Goal: Task Accomplishment & Management: Use online tool/utility

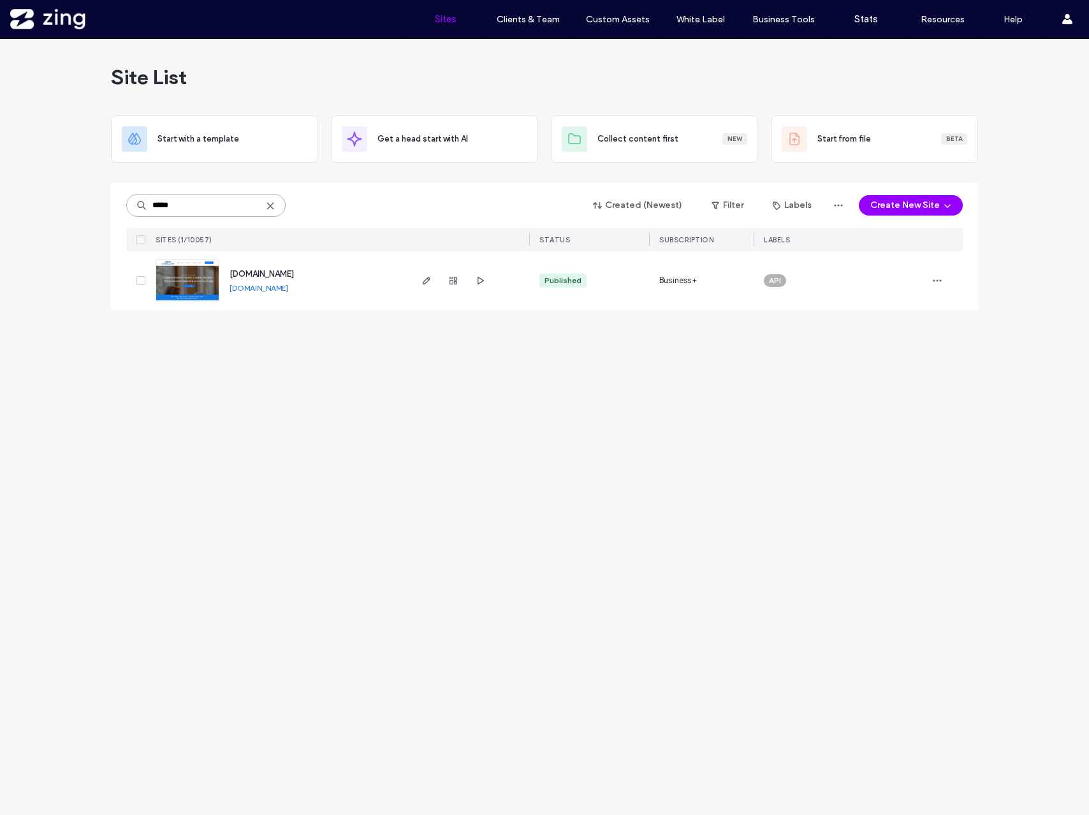
drag, startPoint x: 181, startPoint y: 210, endPoint x: 98, endPoint y: 209, distance: 83.6
click at [98, 209] on div "Site List Start with a template Get a head start with AI Collect content first …" at bounding box center [544, 427] width 1089 height 776
type input "******"
click at [427, 277] on use "button" at bounding box center [427, 281] width 8 height 8
drag, startPoint x: 200, startPoint y: 207, endPoint x: 42, endPoint y: 207, distance: 157.5
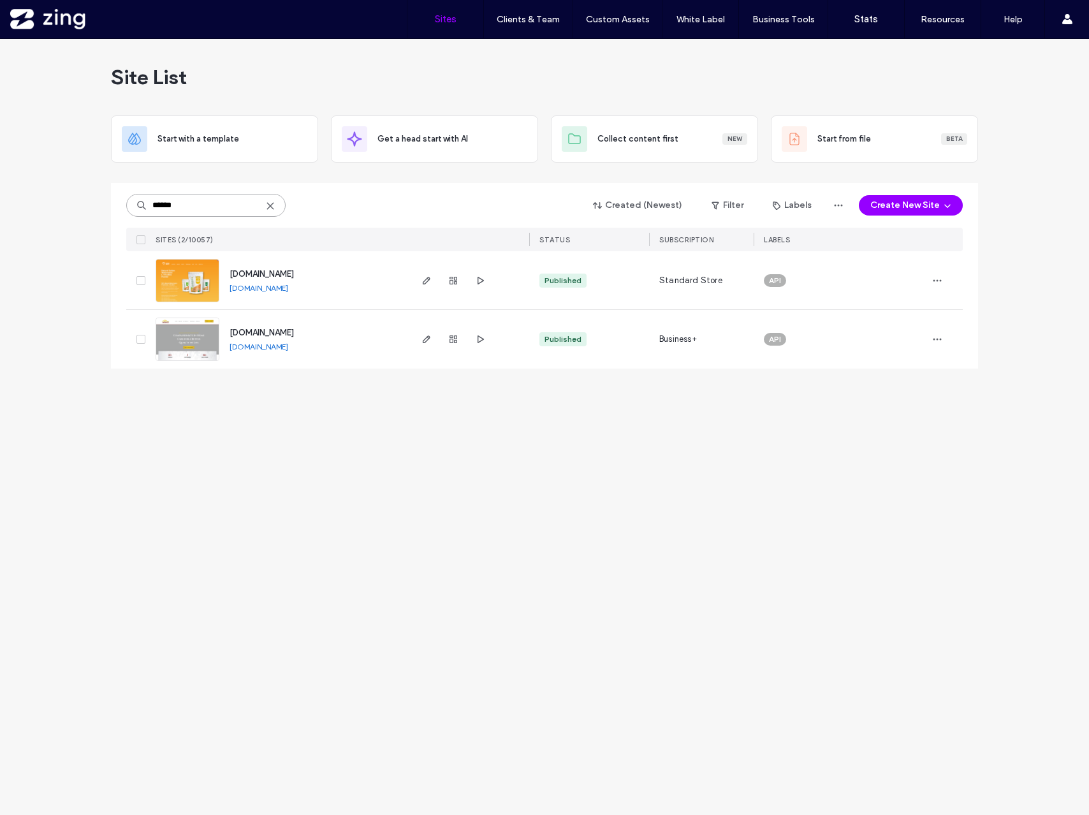
click at [42, 207] on div "Site List Start with a template Get a head start with AI Collect content first …" at bounding box center [544, 427] width 1089 height 776
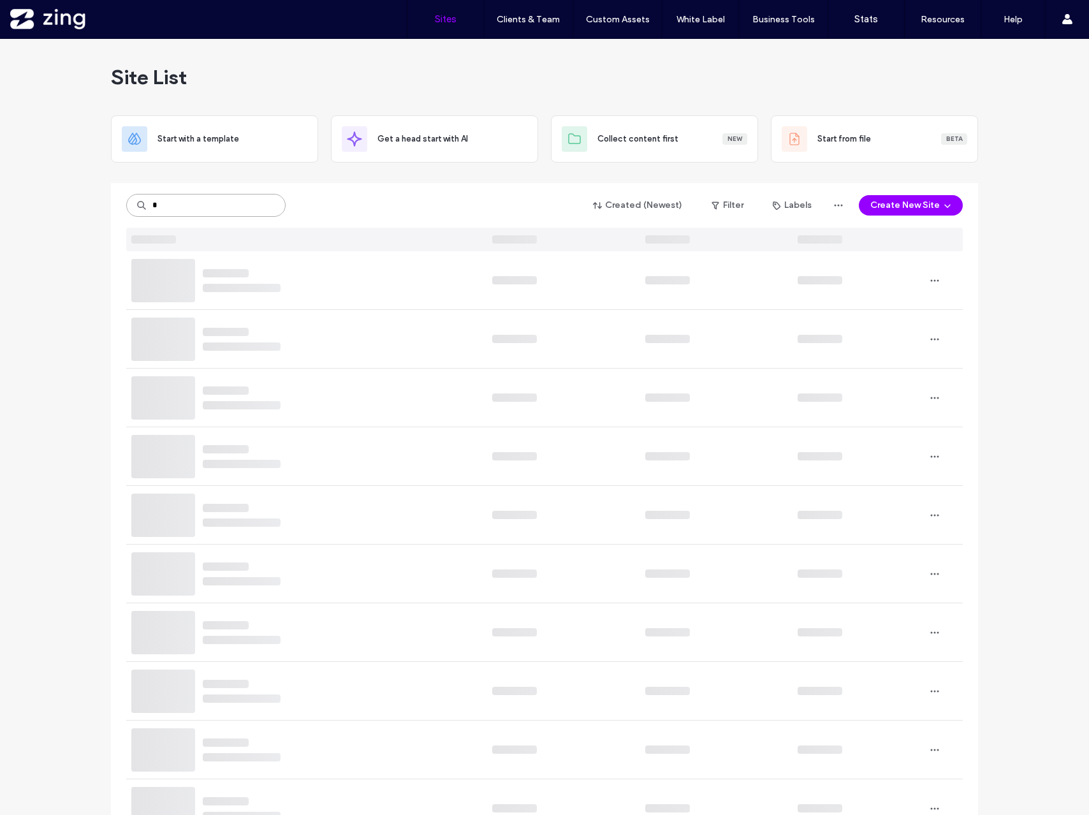
type input "*"
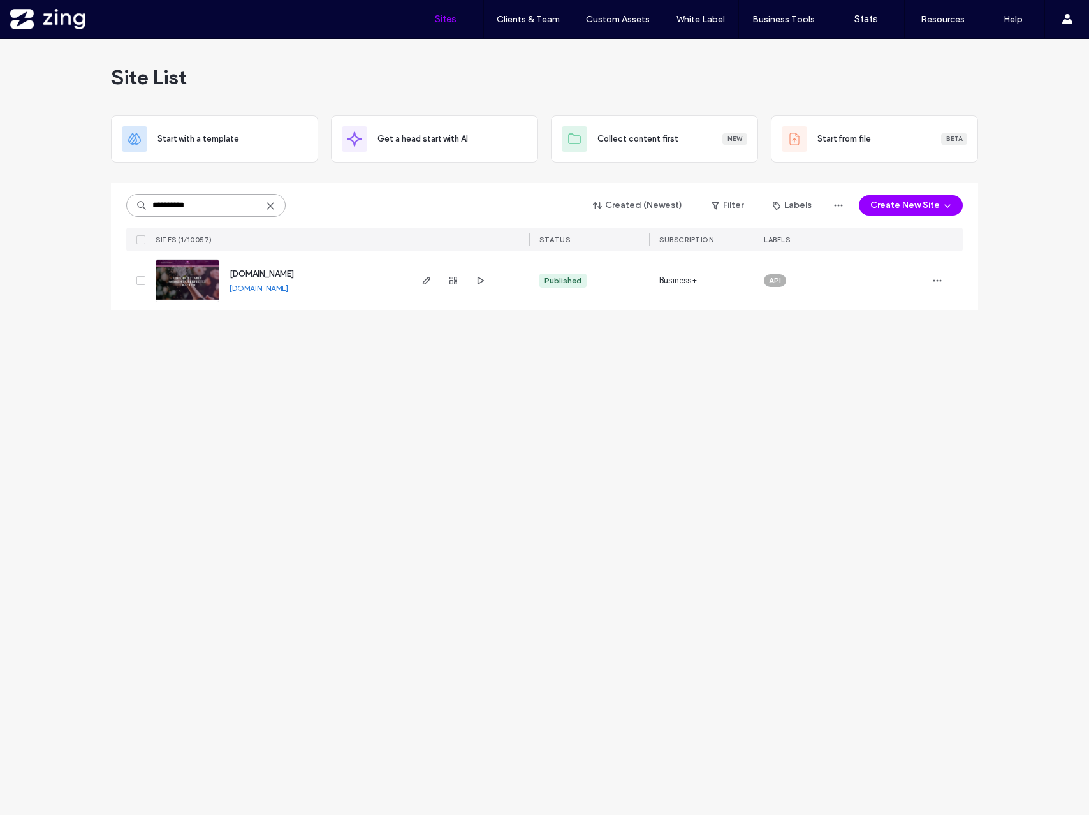
type input "**********"
click at [432, 288] on div at bounding box center [453, 280] width 69 height 59
click at [431, 285] on icon "button" at bounding box center [427, 281] width 10 height 10
drag, startPoint x: 208, startPoint y: 211, endPoint x: 57, endPoint y: 193, distance: 151.6
click at [57, 193] on div "**********" at bounding box center [544, 427] width 1089 height 776
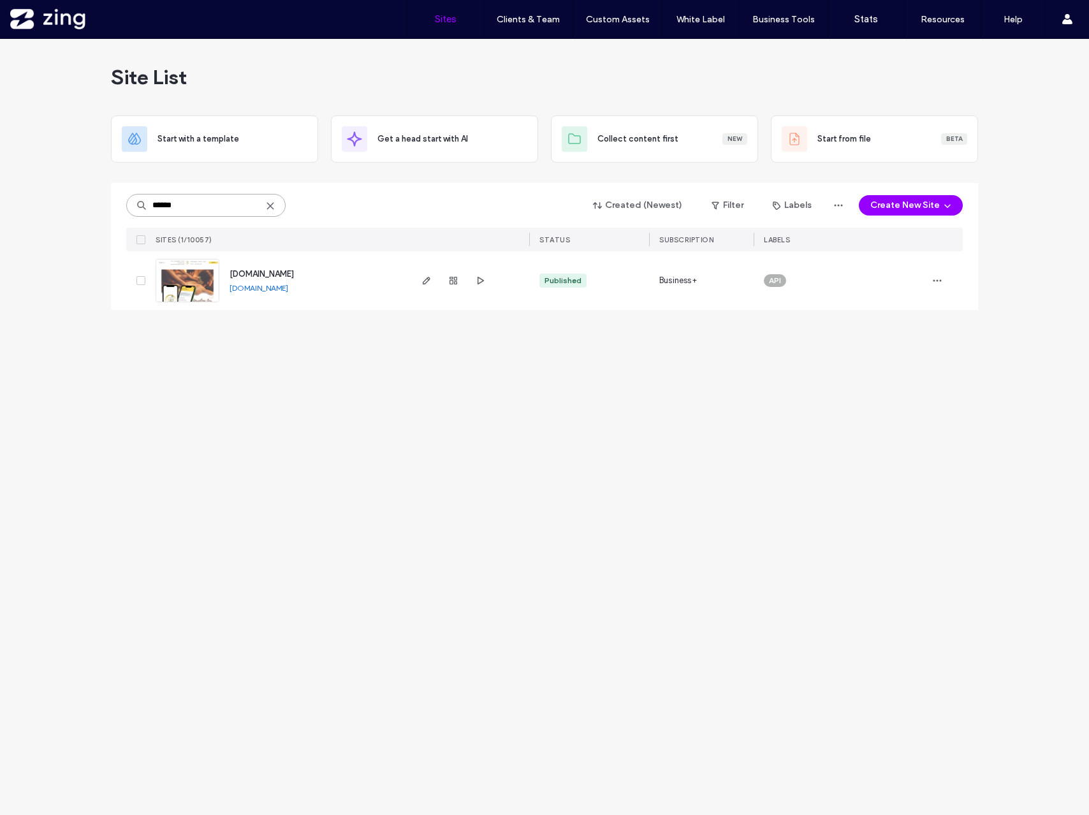
type input "******"
click at [418, 276] on div at bounding box center [469, 280] width 121 height 59
click at [429, 284] on icon "button" at bounding box center [427, 281] width 10 height 10
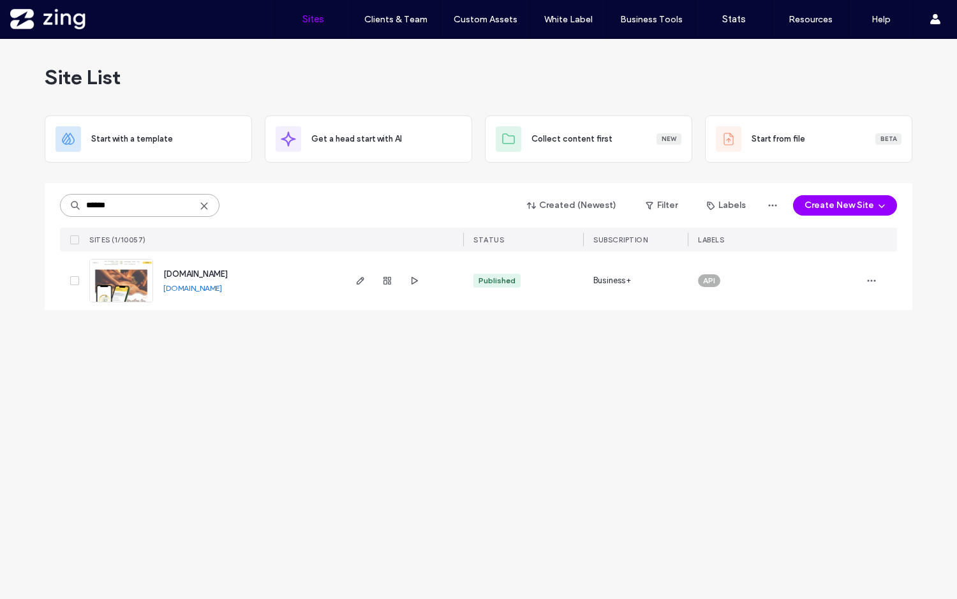
drag, startPoint x: 129, startPoint y: 203, endPoint x: -25, endPoint y: 203, distance: 153.7
click at [0, 203] on html ".wqwq-1{fill:#231f20;} .cls-1q, .cls-2q { fill-rule: evenodd; } .cls-2q { fill:…" at bounding box center [478, 299] width 957 height 599
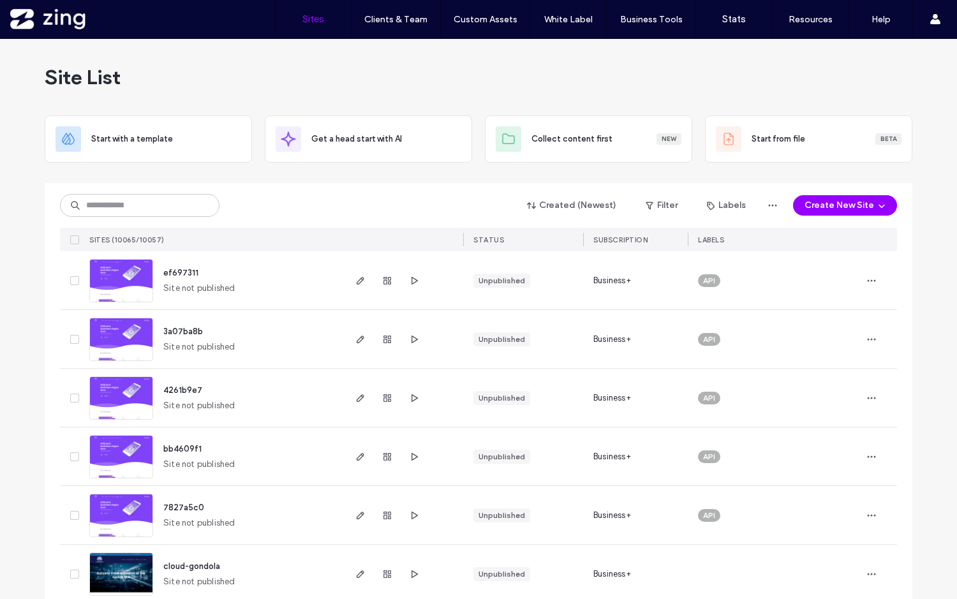
click at [179, 68] on div "Site List" at bounding box center [478, 77] width 867 height 77
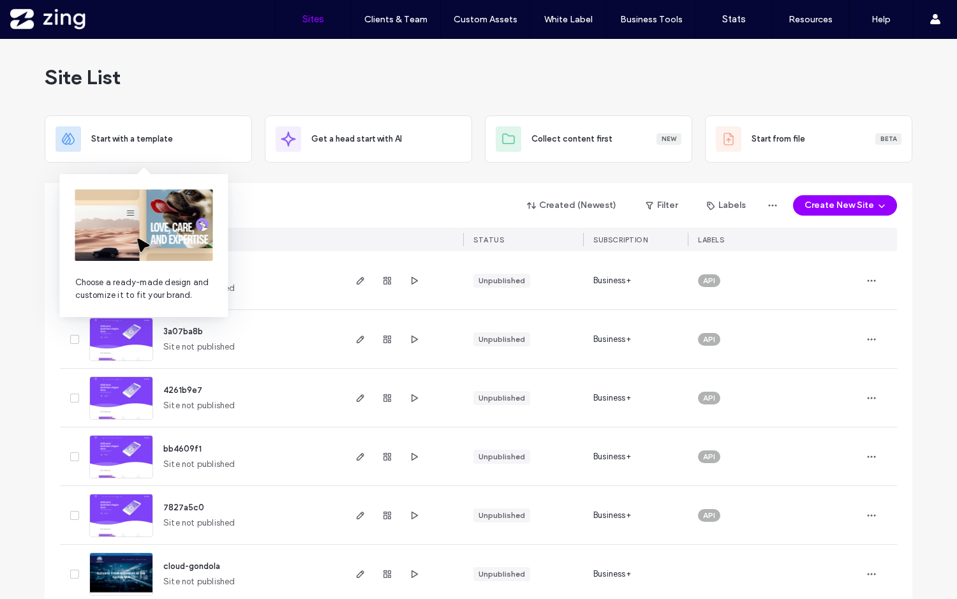
click at [115, 212] on img at bounding box center [144, 224] width 138 height 71
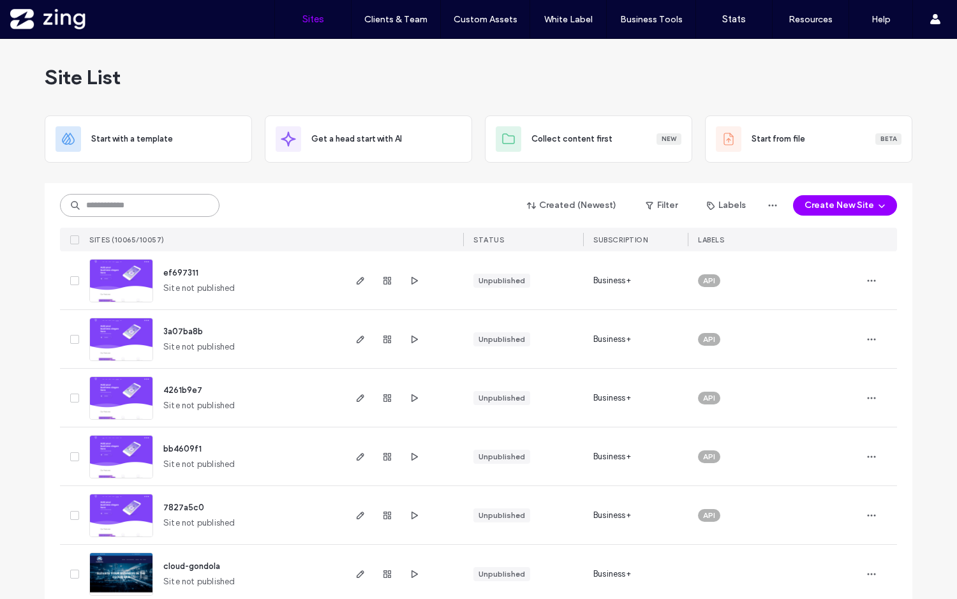
click at [94, 200] on input at bounding box center [139, 205] width 159 height 23
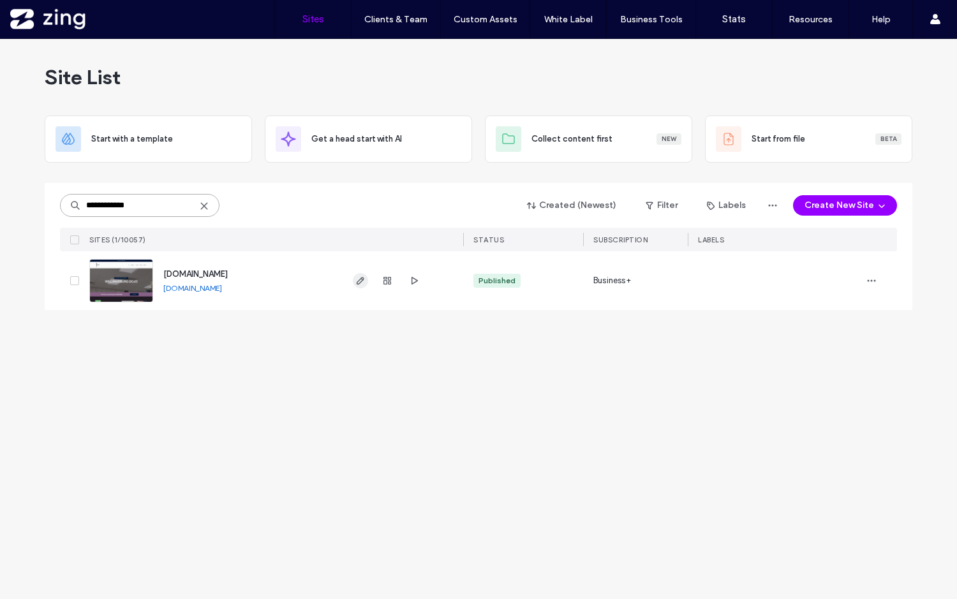
type input "**********"
click at [365, 283] on span "button" at bounding box center [360, 280] width 15 height 15
drag, startPoint x: 154, startPoint y: 208, endPoint x: 8, endPoint y: 203, distance: 146.1
click at [8, 203] on div "**********" at bounding box center [478, 319] width 957 height 560
type input "*******"
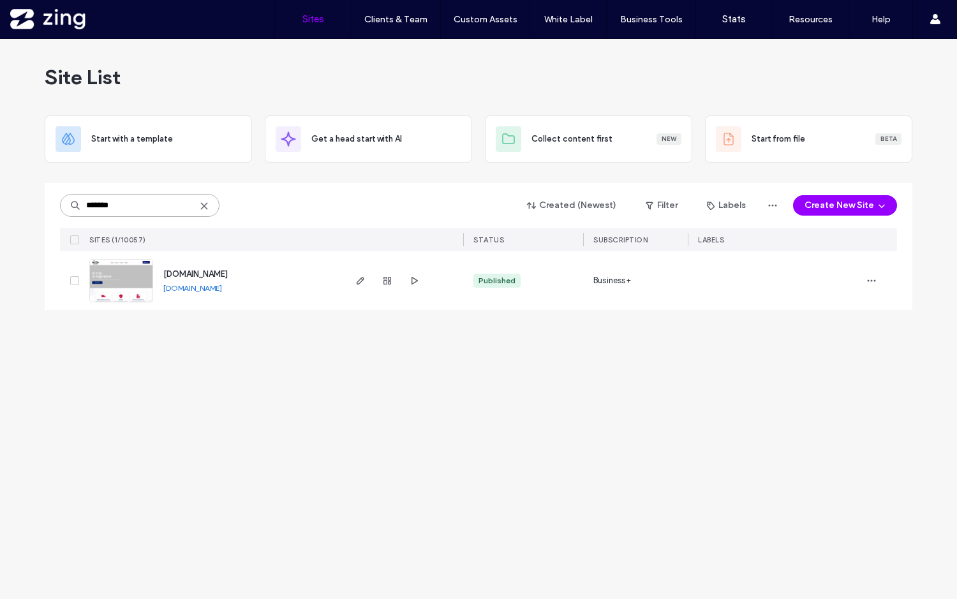
drag, startPoint x: 138, startPoint y: 205, endPoint x: -10, endPoint y: 182, distance: 149.8
click at [0, 182] on html ".wqwq-1{fill:#231f20;} .cls-1q, .cls-2q { fill-rule: evenodd; } .cls-2q { fill:…" at bounding box center [478, 299] width 957 height 599
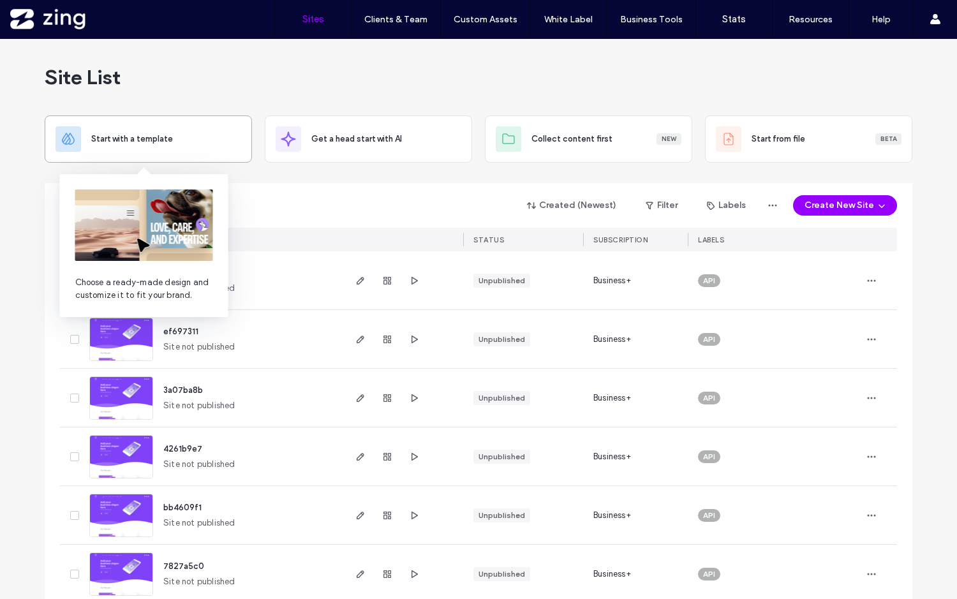
type input "*****"
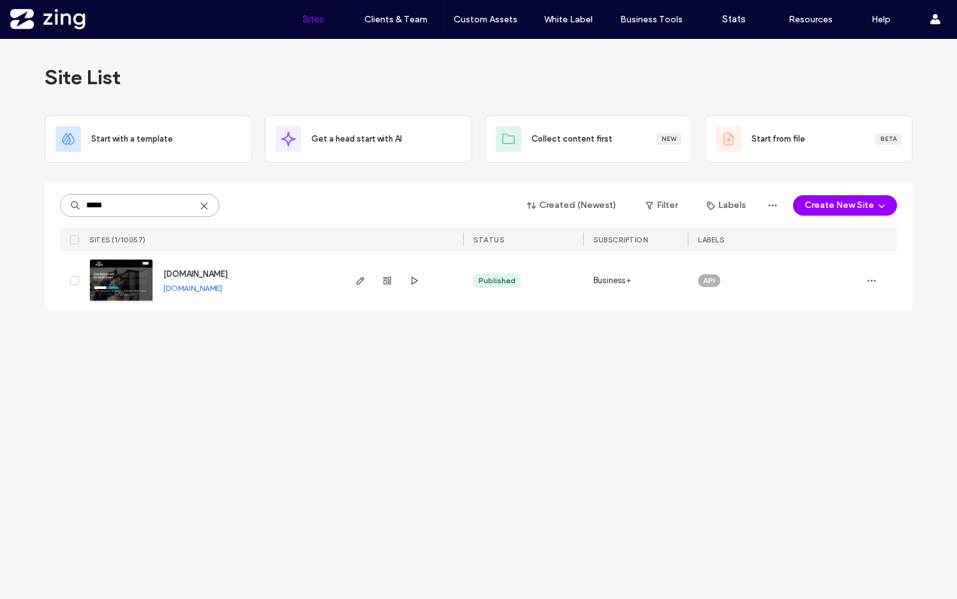
drag, startPoint x: 144, startPoint y: 202, endPoint x: 5, endPoint y: 202, distance: 139.0
click at [10, 202] on div "Site List Start with a template Get a head start with AI Collect content first …" at bounding box center [478, 319] width 957 height 560
type input "*******"
click at [358, 274] on span "button" at bounding box center [360, 280] width 15 height 15
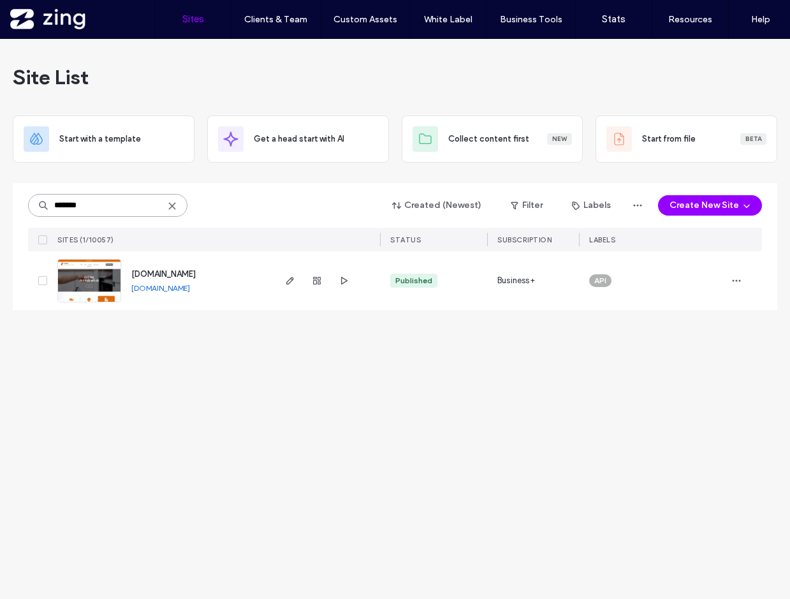
click at [107, 207] on input "*******" at bounding box center [107, 205] width 159 height 23
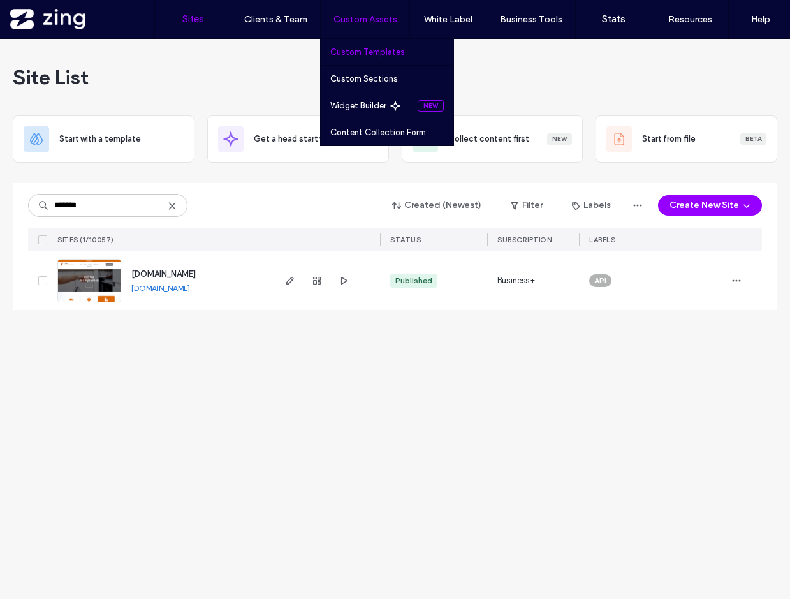
click at [367, 52] on label "Custom Templates" at bounding box center [367, 52] width 75 height 10
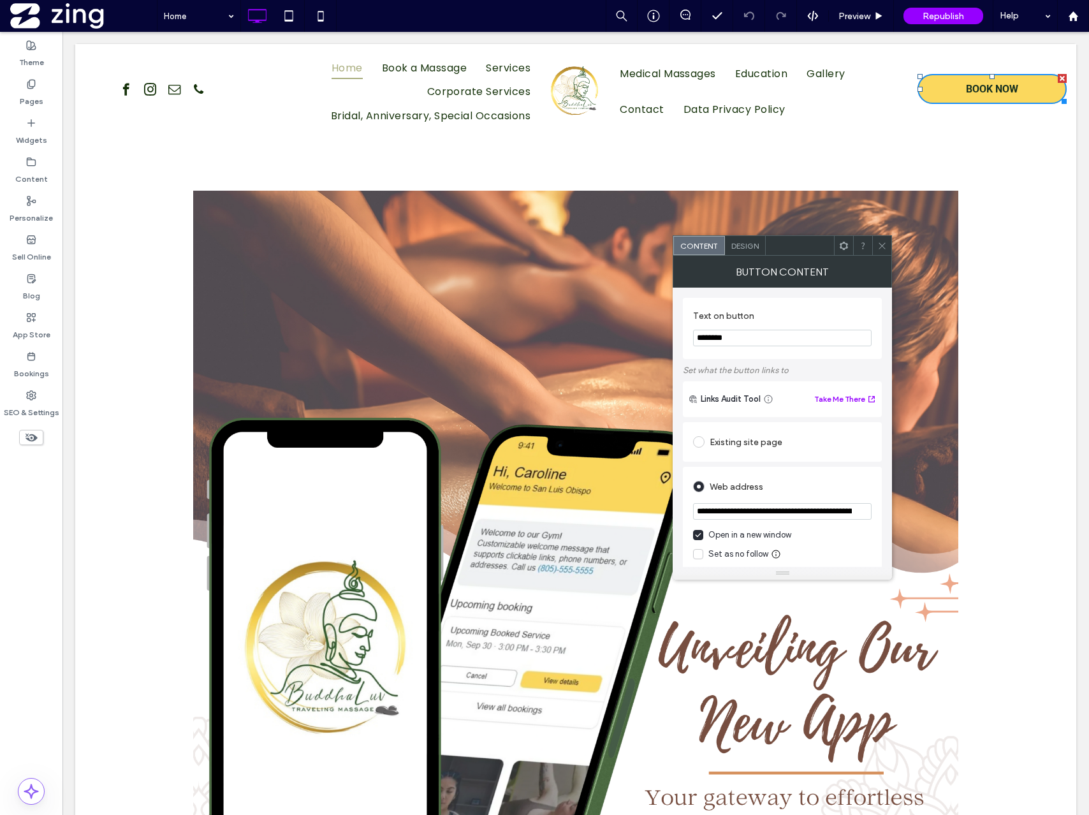
scroll to position [54, 0]
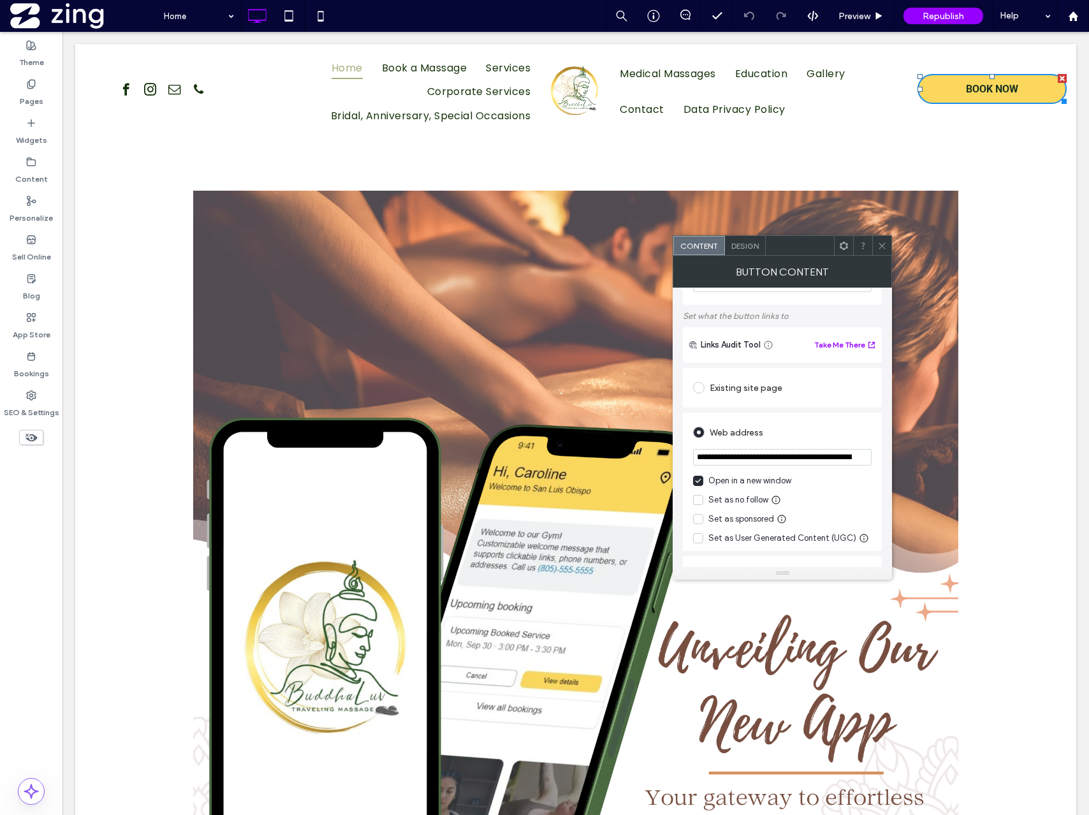
click at [877, 237] on div at bounding box center [881, 245] width 19 height 19
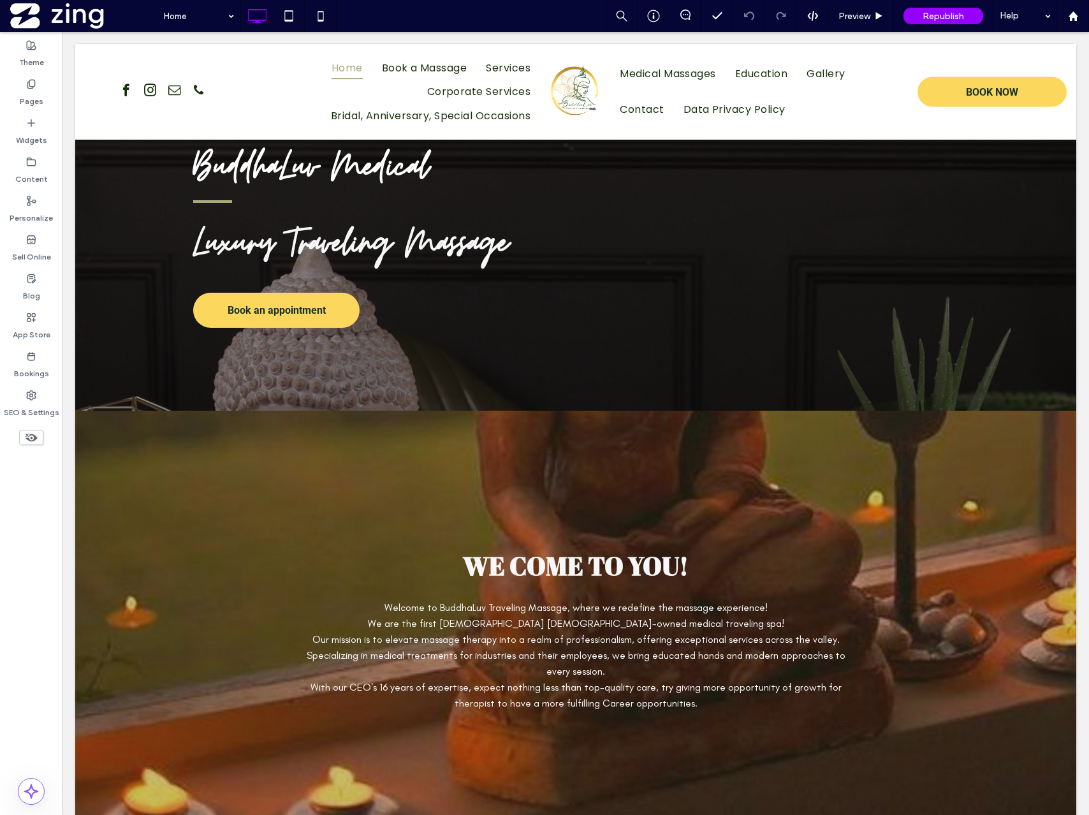
scroll to position [1007, 0]
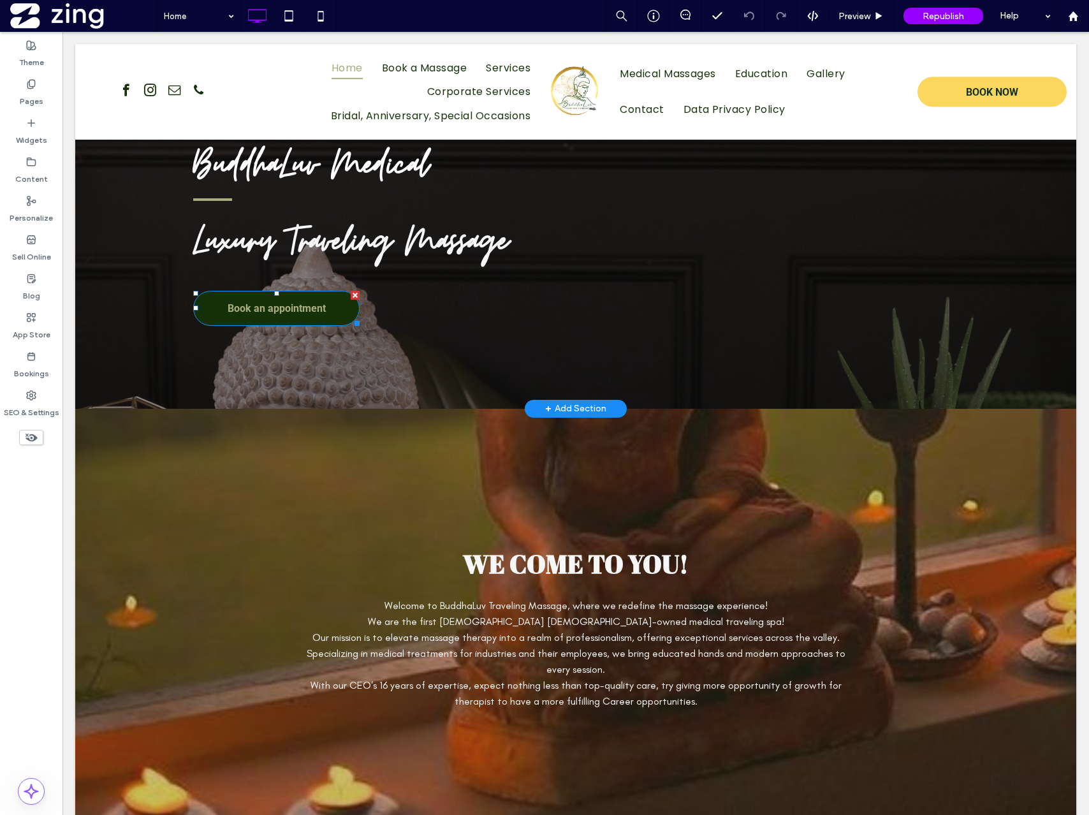
click at [291, 313] on span "Book an appointment" at bounding box center [277, 308] width 98 height 25
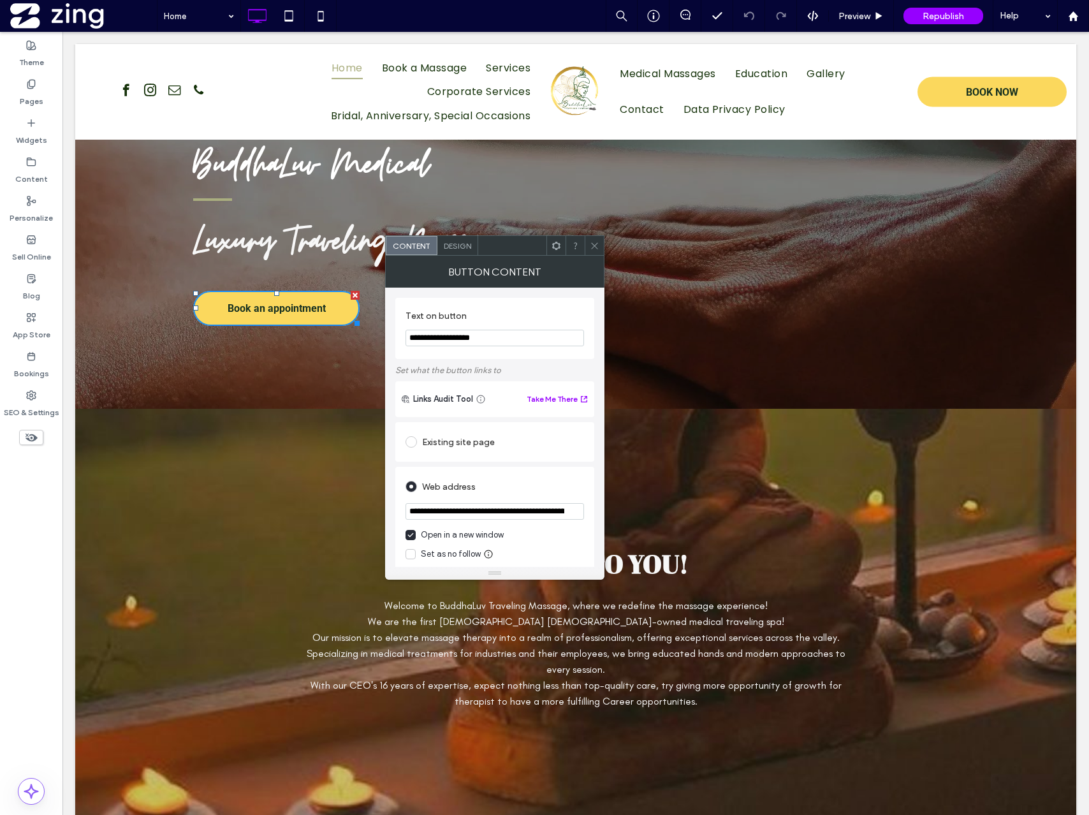
click at [591, 242] on icon at bounding box center [595, 246] width 10 height 10
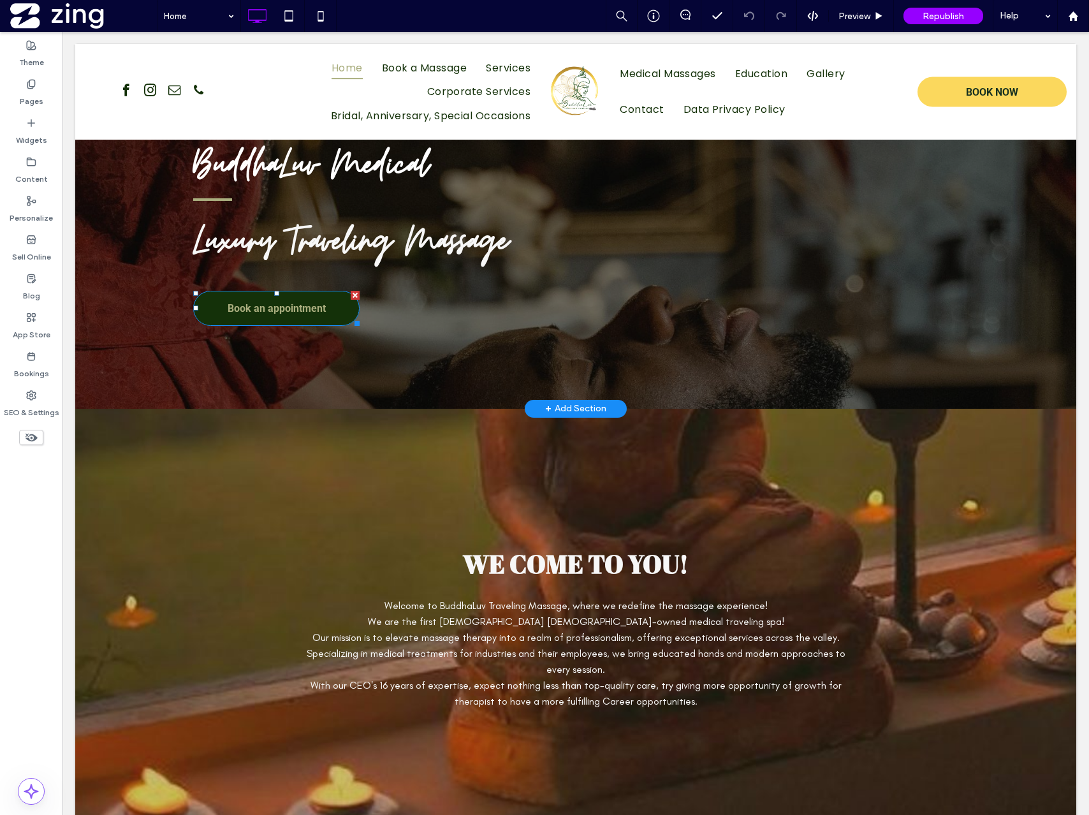
click at [288, 302] on span "Book an appointment" at bounding box center [277, 308] width 98 height 25
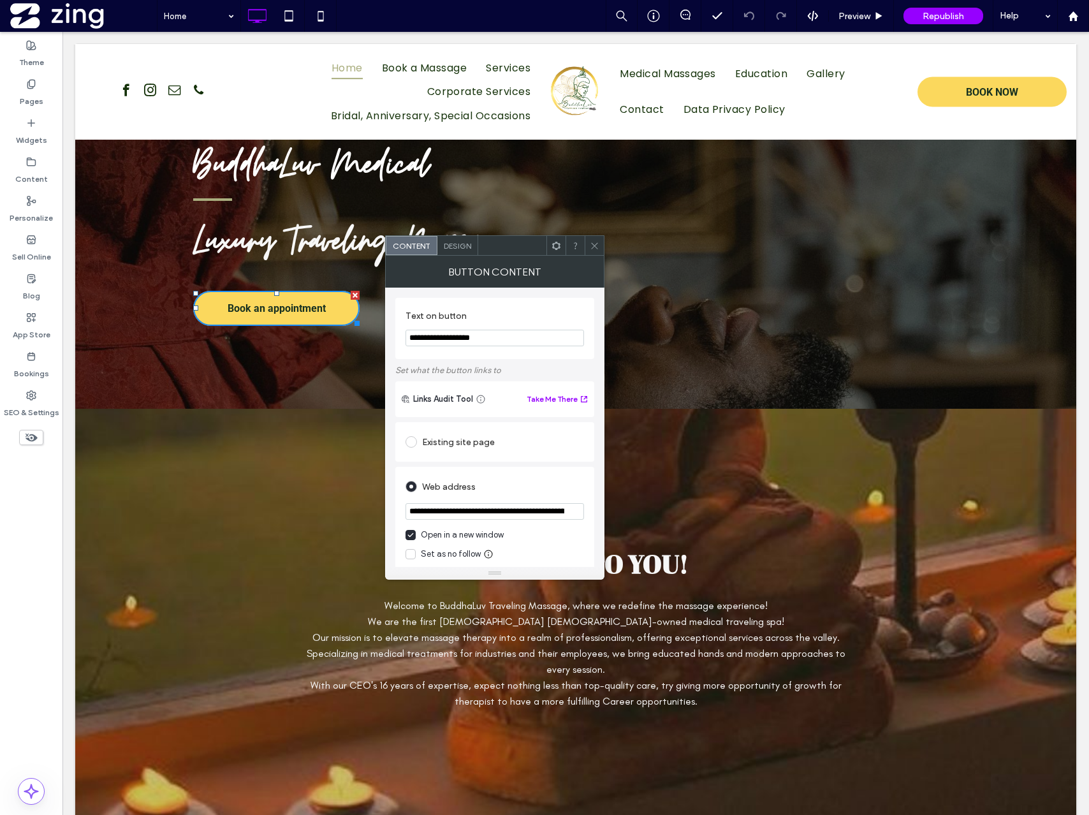
click at [589, 237] on div at bounding box center [594, 245] width 19 height 19
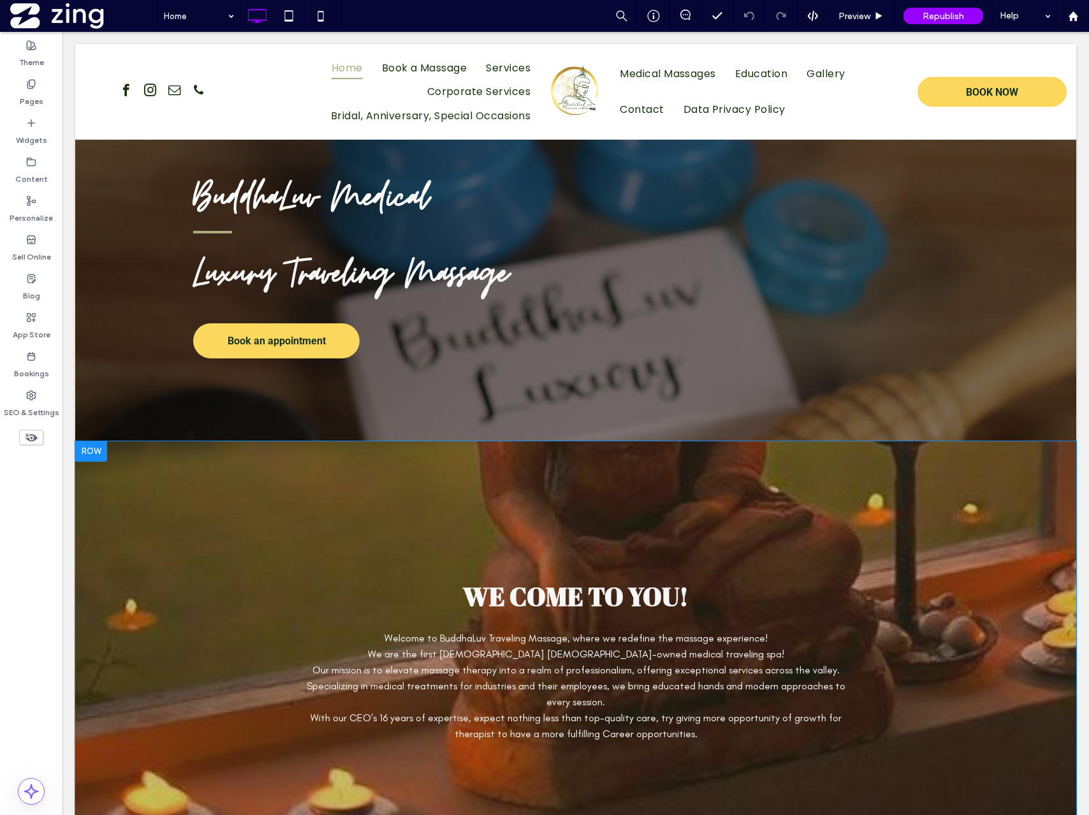
scroll to position [960, 0]
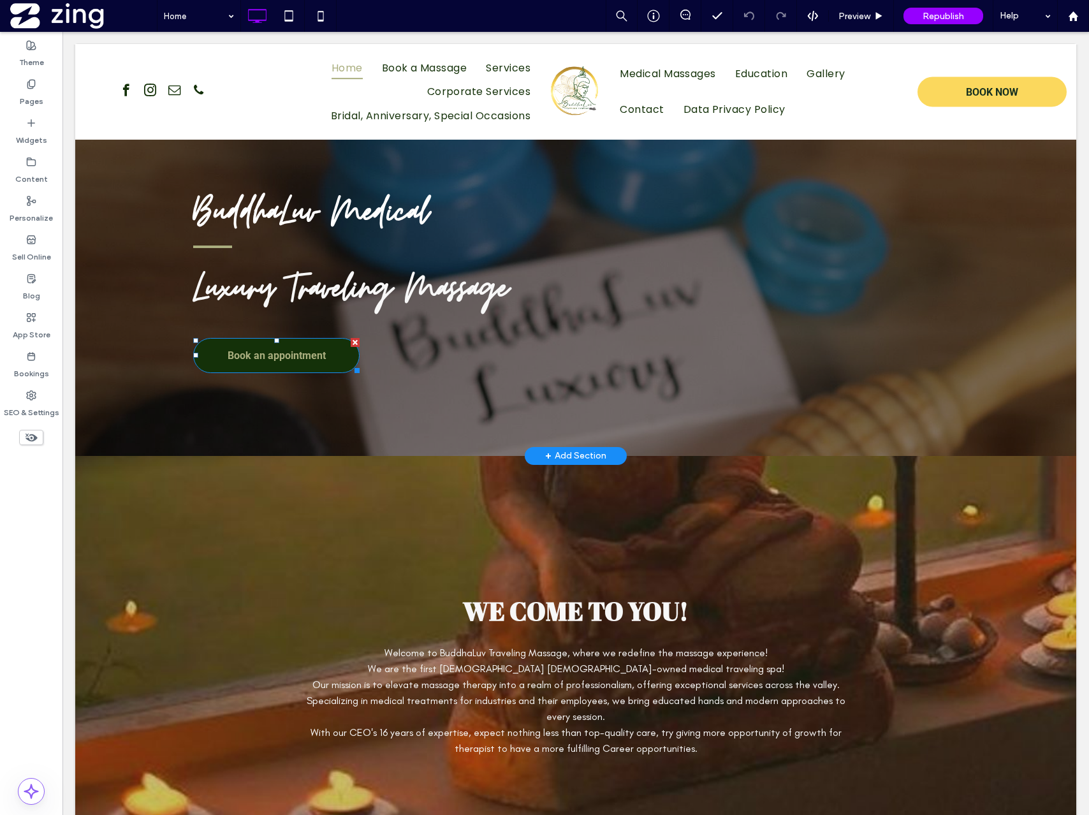
click at [263, 343] on span "Book an appointment" at bounding box center [277, 355] width 98 height 25
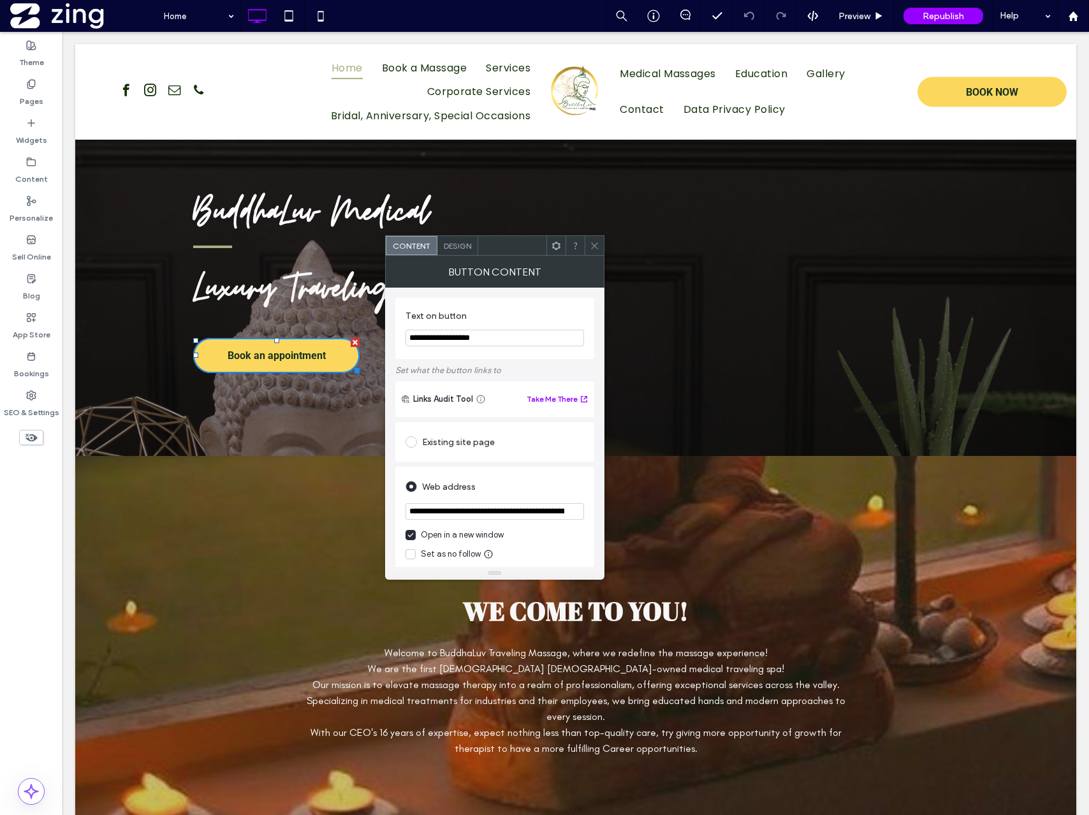
click at [473, 514] on input "**********" at bounding box center [495, 511] width 179 height 17
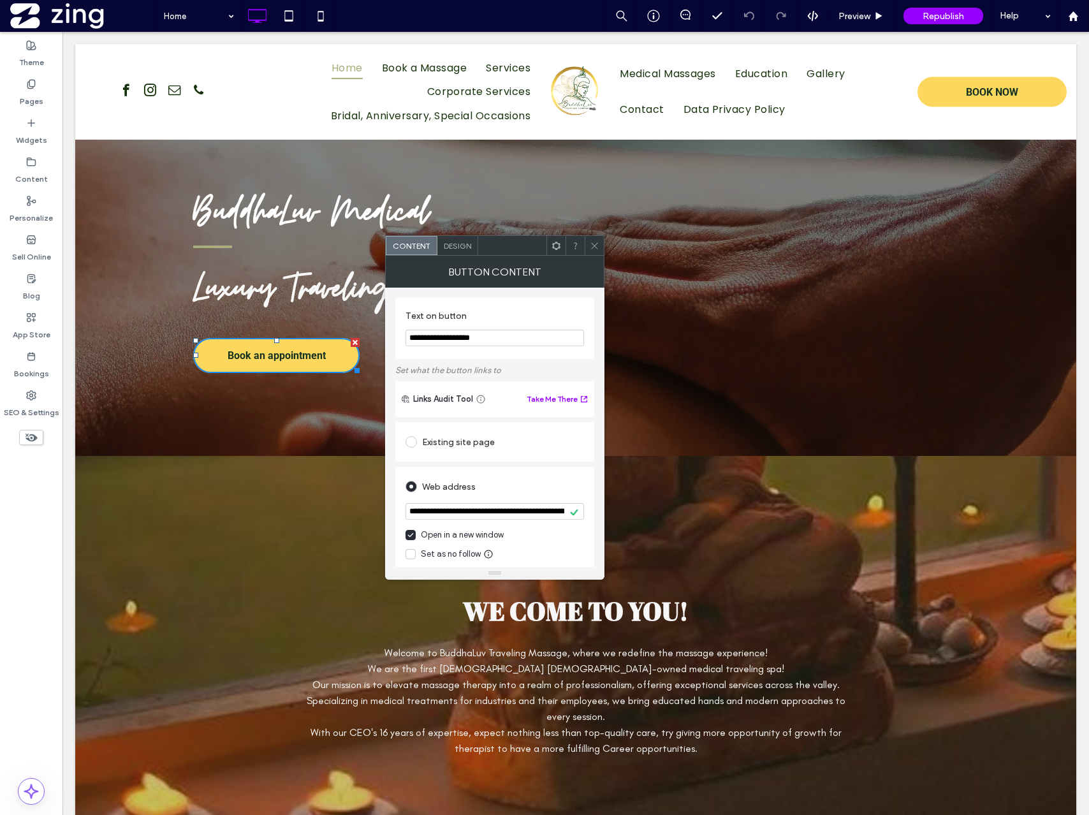
click at [598, 244] on icon at bounding box center [595, 246] width 10 height 10
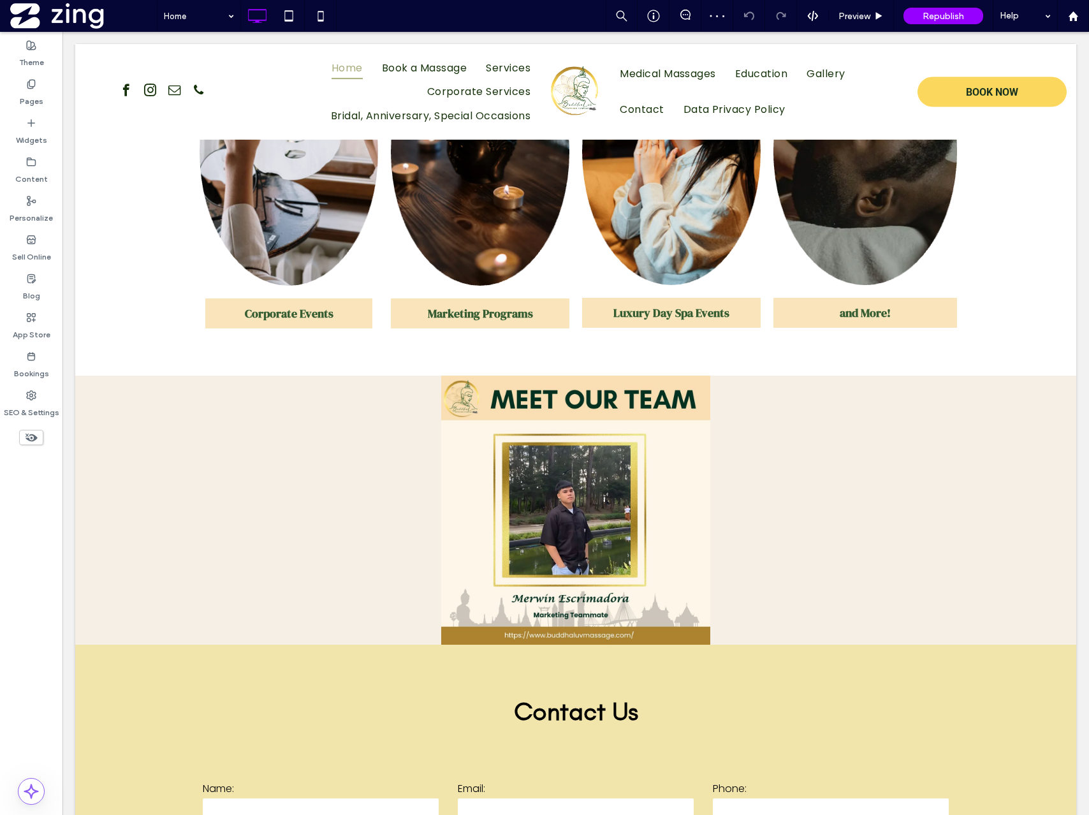
scroll to position [3458, 0]
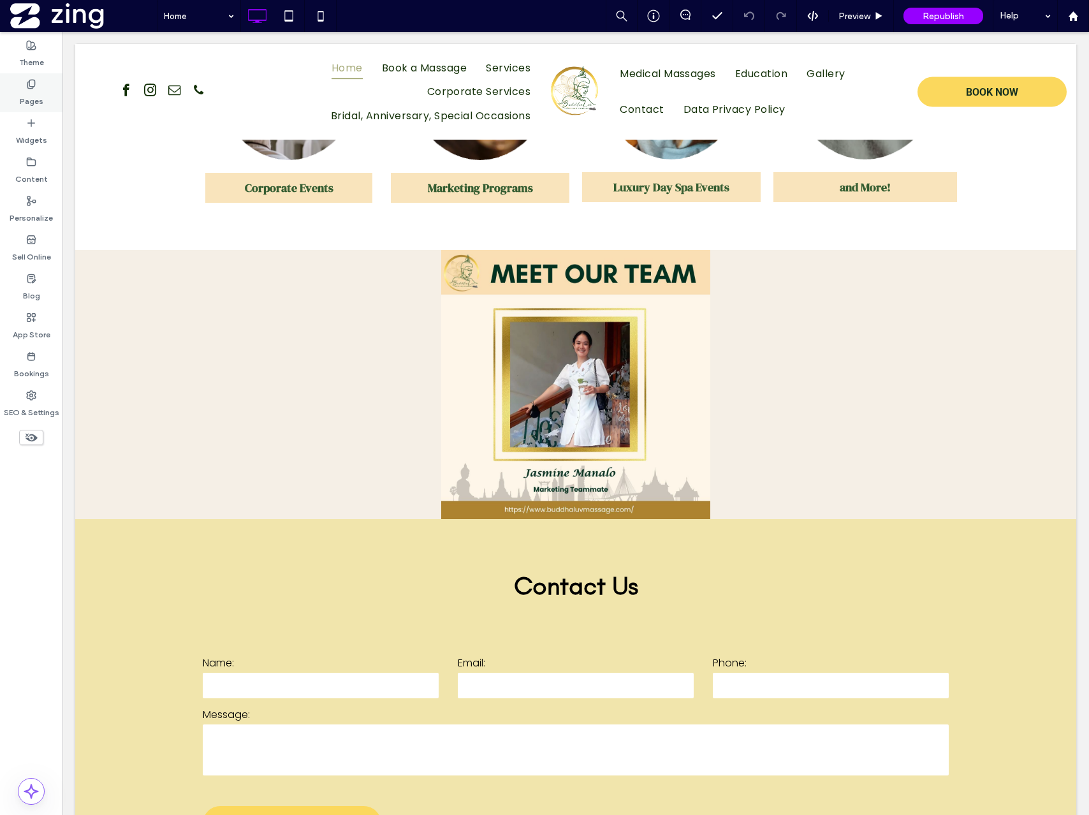
click at [22, 102] on label "Pages" at bounding box center [32, 98] width 24 height 18
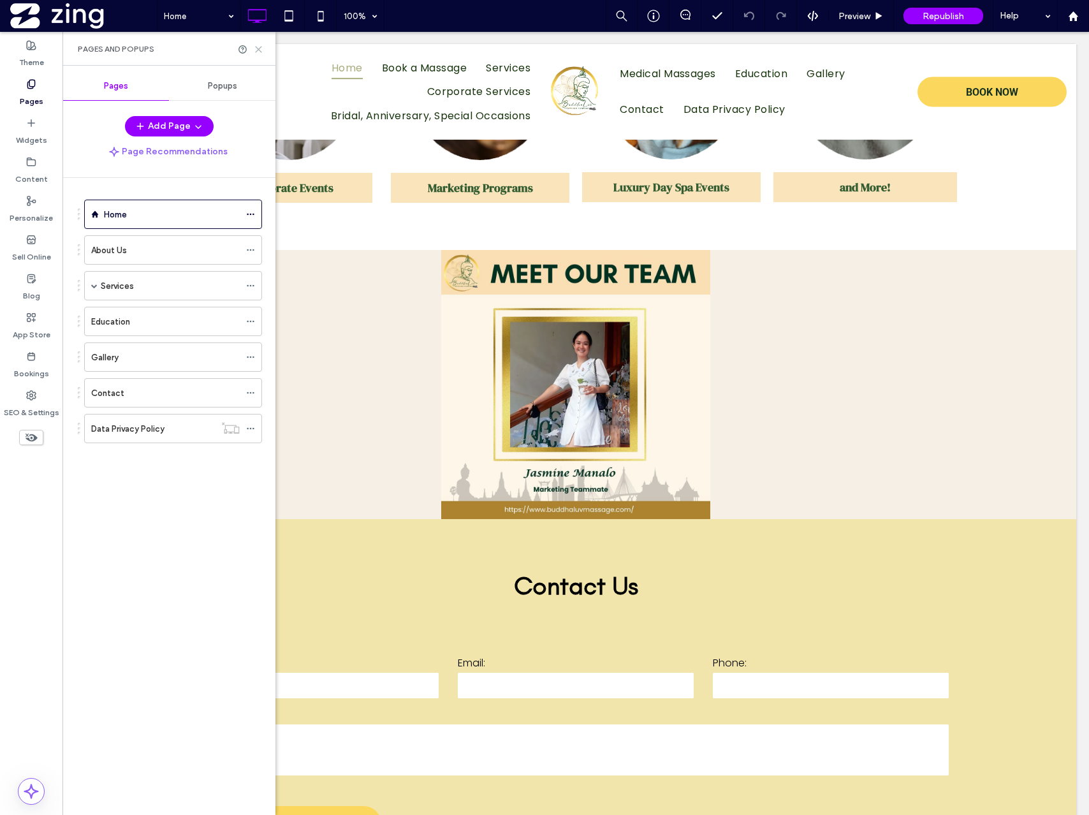
click at [258, 51] on icon at bounding box center [259, 50] width 10 height 10
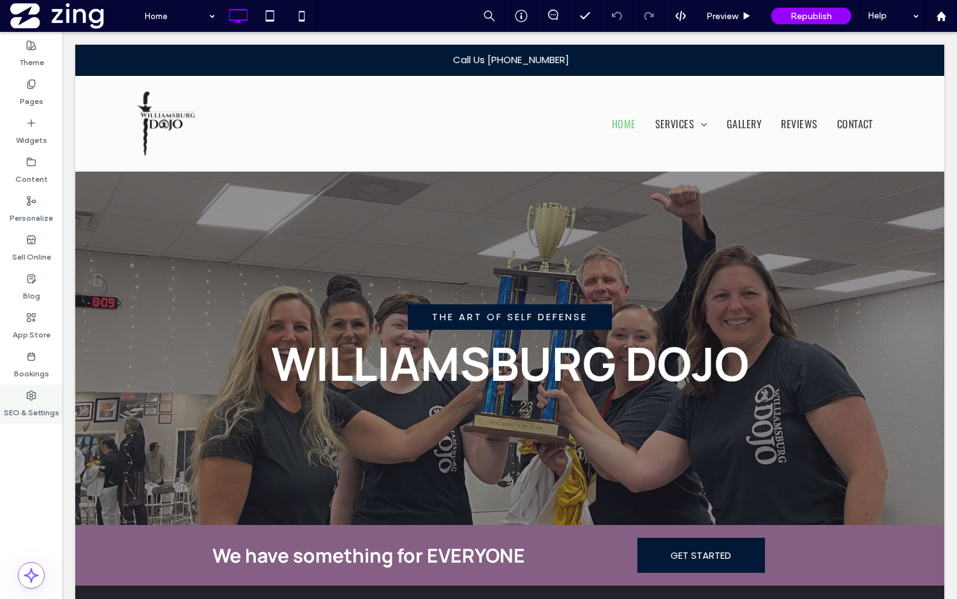
click at [26, 410] on label "SEO & Settings" at bounding box center [31, 410] width 55 height 18
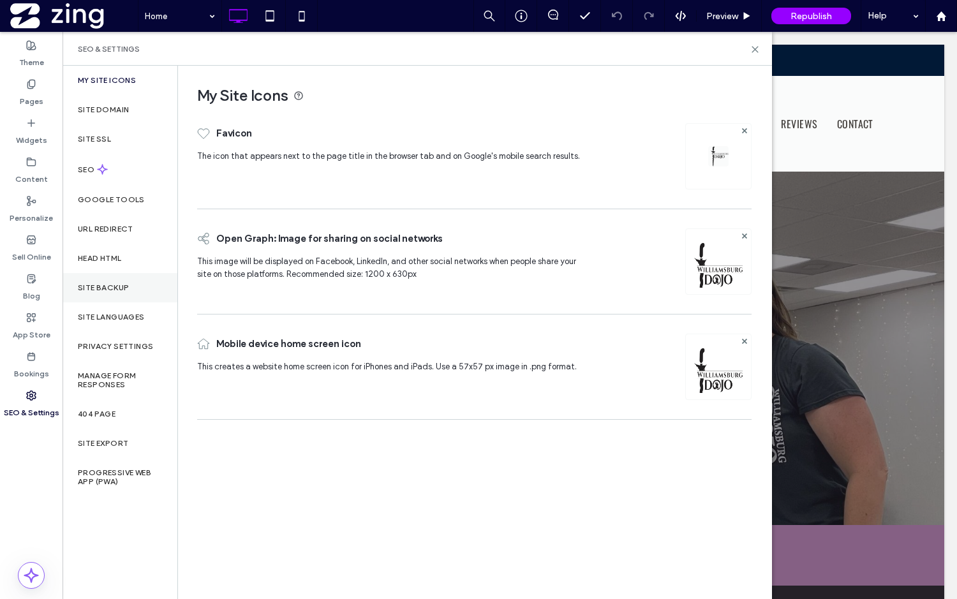
click at [120, 286] on label "Site Backup" at bounding box center [103, 287] width 51 height 9
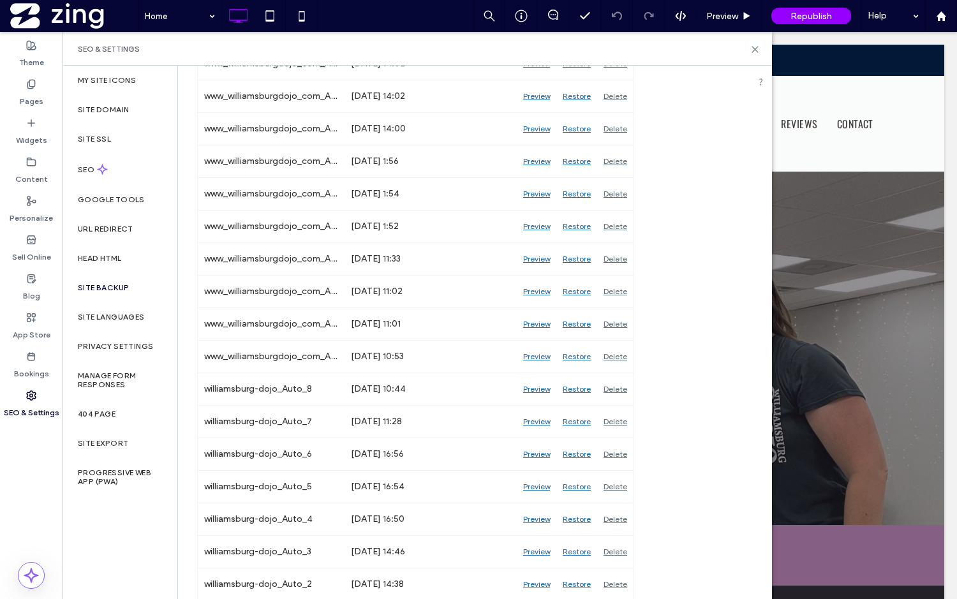
scroll to position [886, 0]
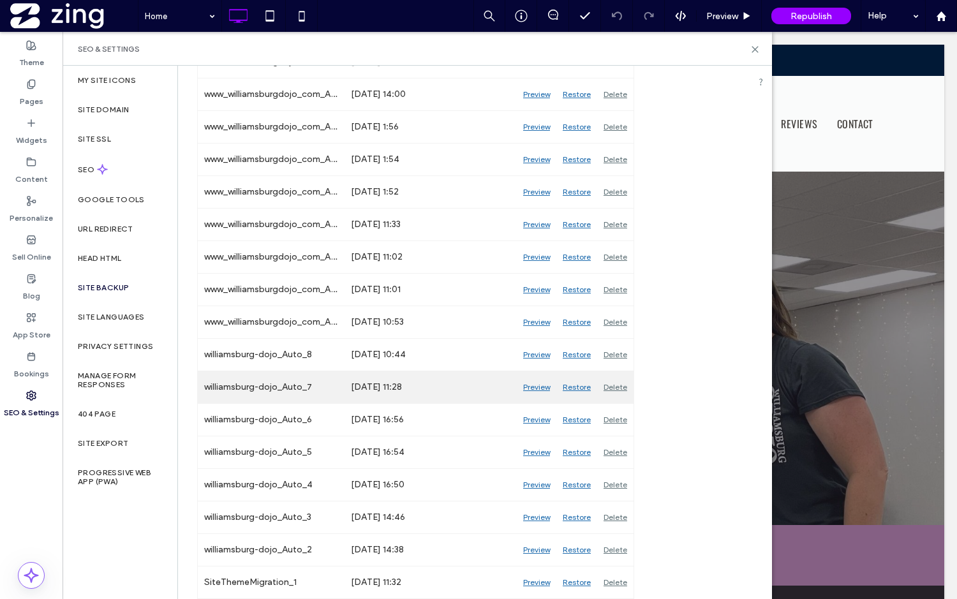
click at [536, 385] on div "Preview" at bounding box center [537, 387] width 40 height 32
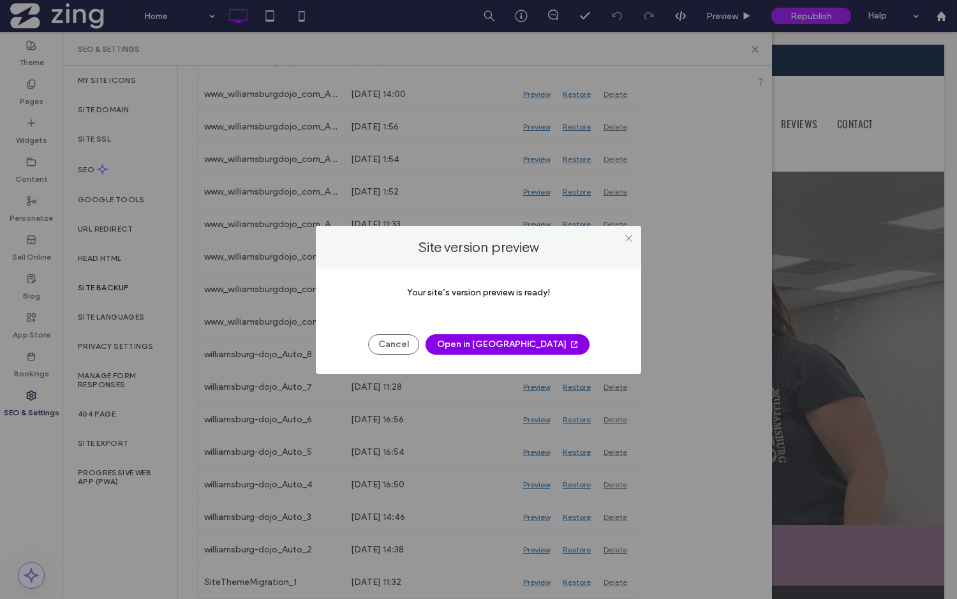
click at [496, 341] on button "Open in New Tab" at bounding box center [507, 344] width 164 height 20
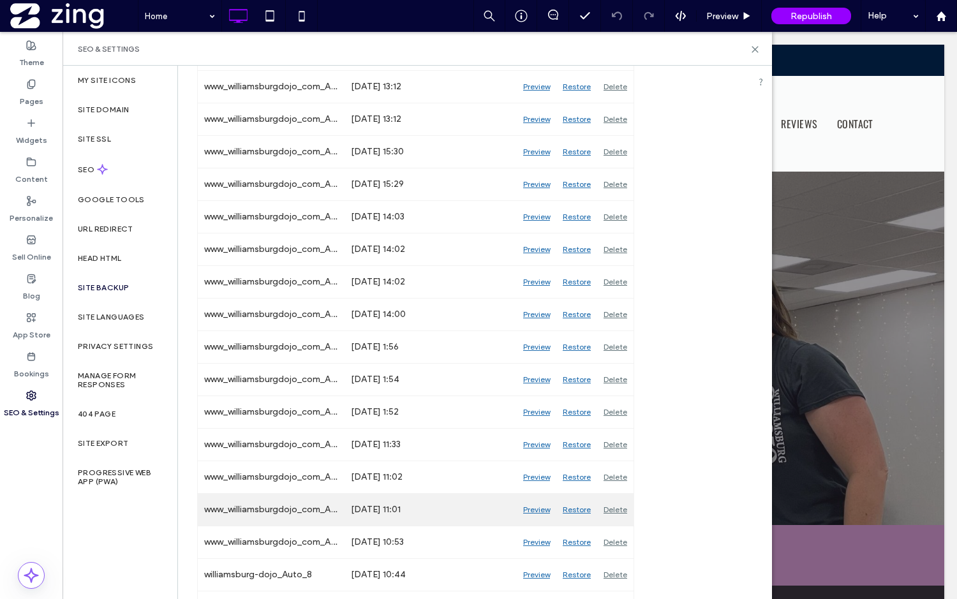
scroll to position [638, 0]
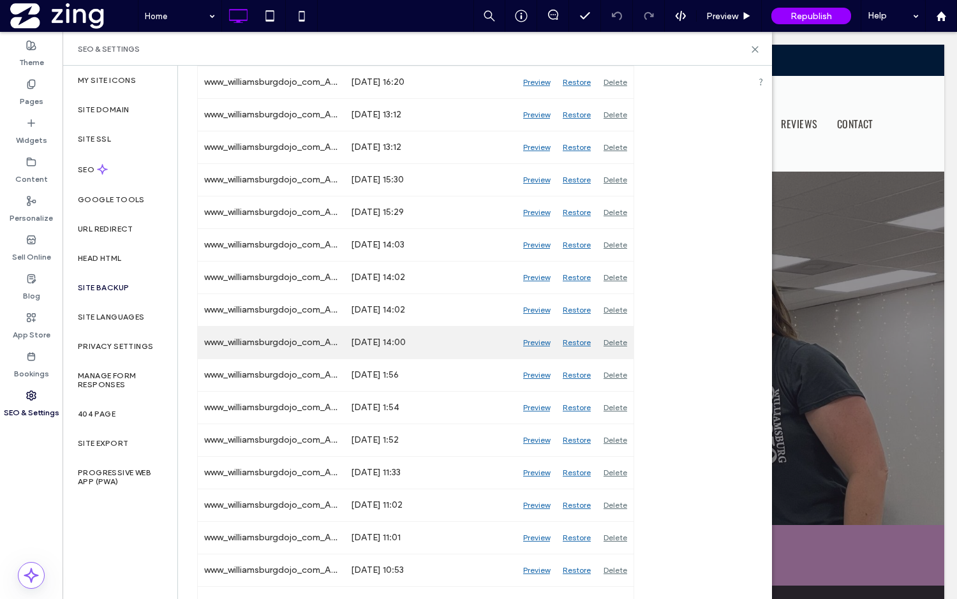
click at [533, 342] on div "Preview" at bounding box center [537, 343] width 40 height 32
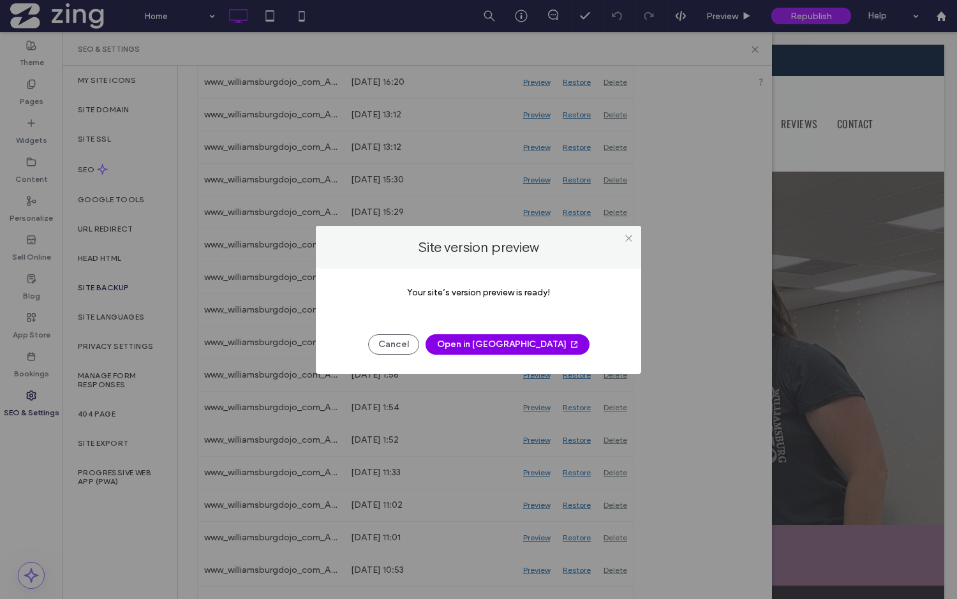
click at [482, 342] on button "Open in New Tab" at bounding box center [507, 344] width 164 height 20
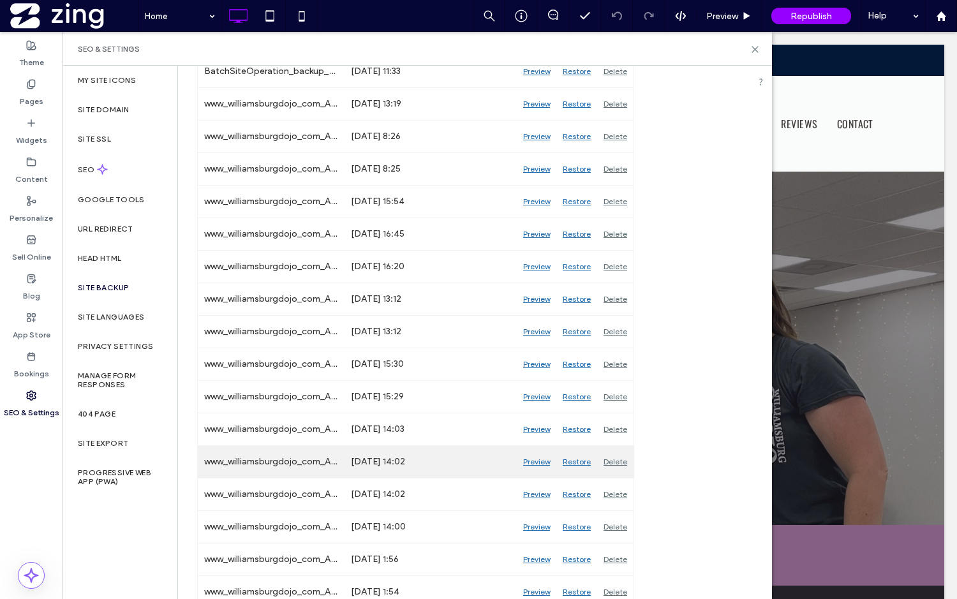
scroll to position [445, 0]
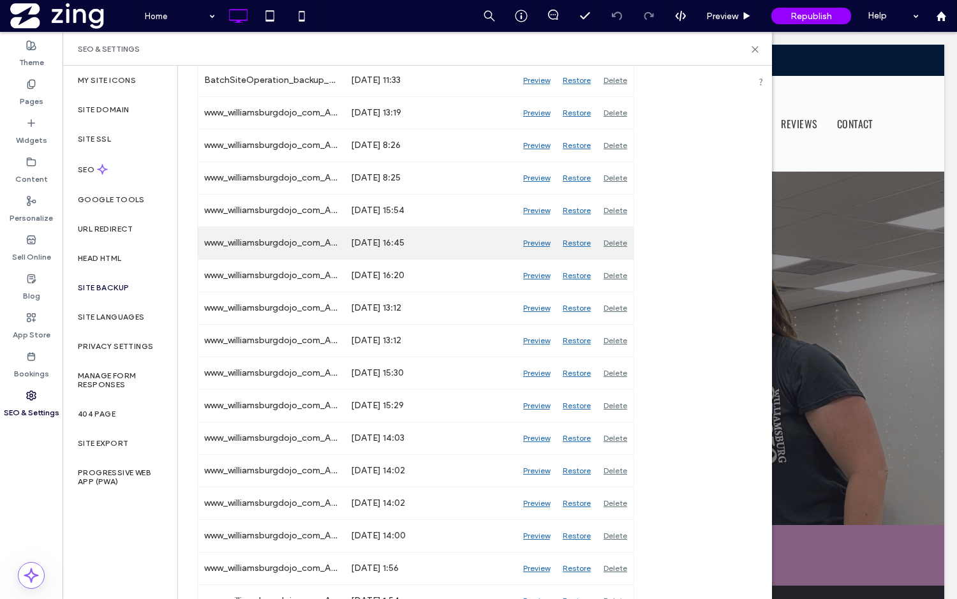
click at [533, 242] on div "Preview" at bounding box center [537, 243] width 40 height 32
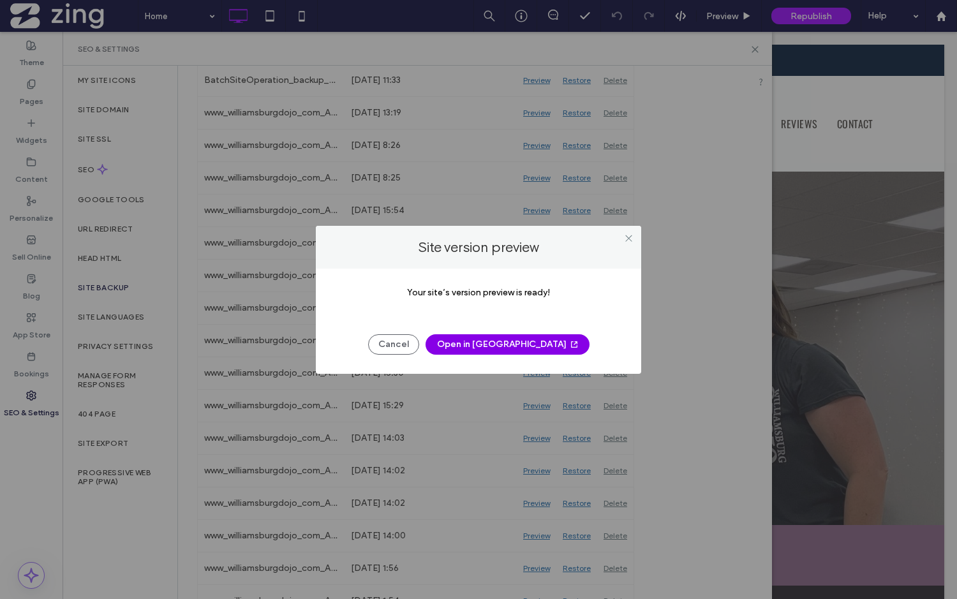
click at [495, 345] on button "Open in New Tab" at bounding box center [507, 344] width 164 height 20
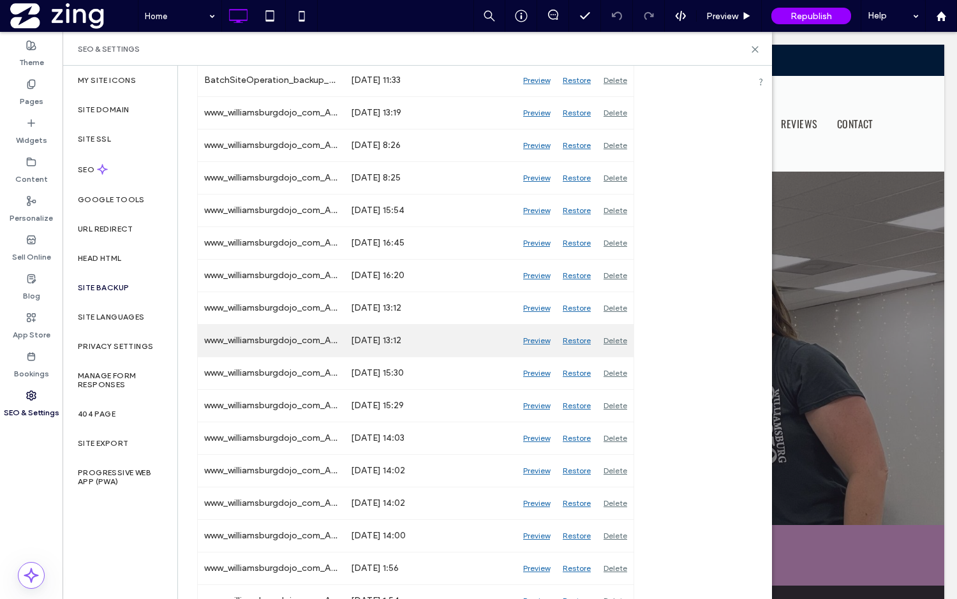
click at [534, 335] on div "Preview" at bounding box center [537, 341] width 40 height 32
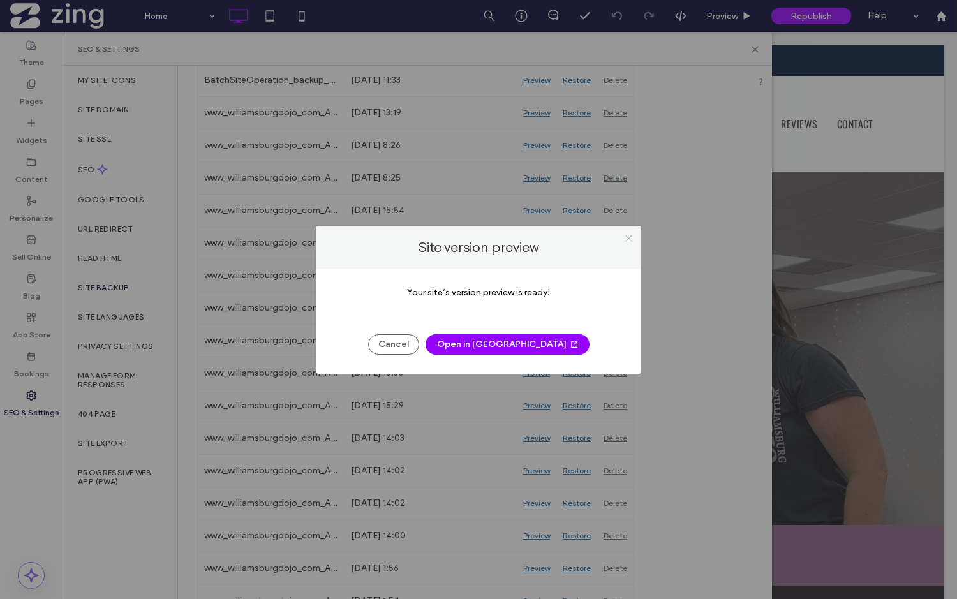
click at [631, 237] on icon at bounding box center [629, 238] width 10 height 10
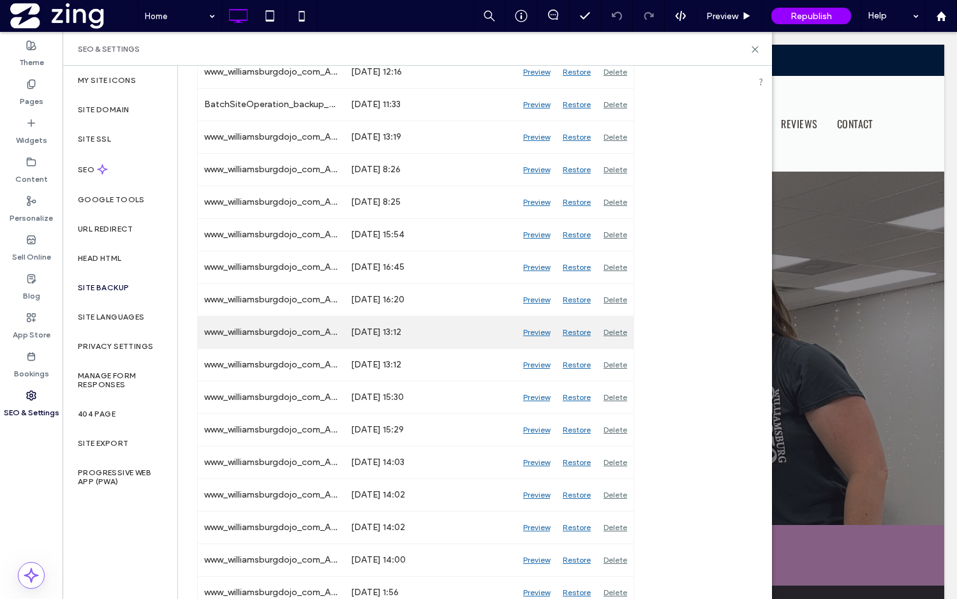
scroll to position [420, 0]
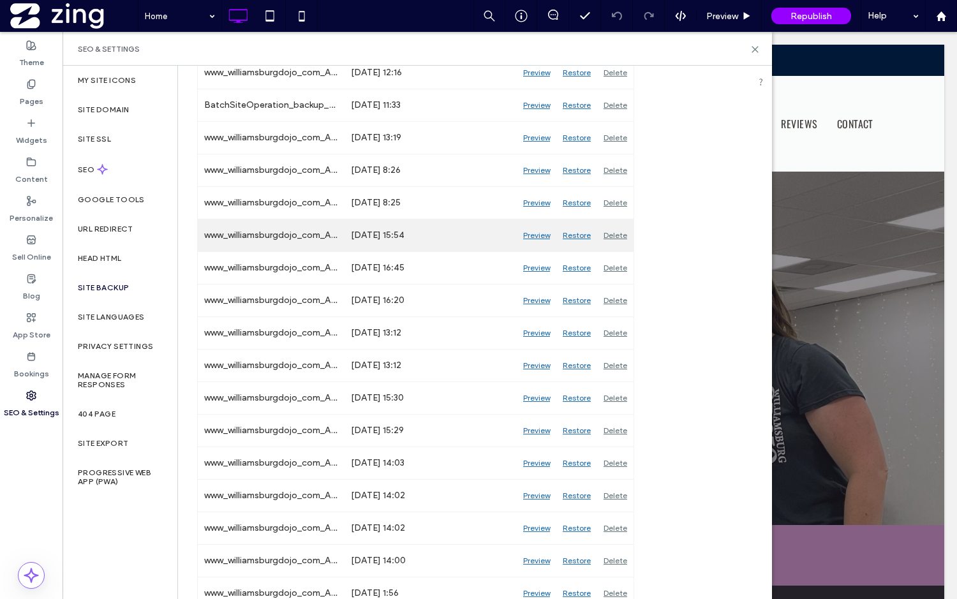
click at [535, 237] on div "Preview" at bounding box center [537, 235] width 40 height 32
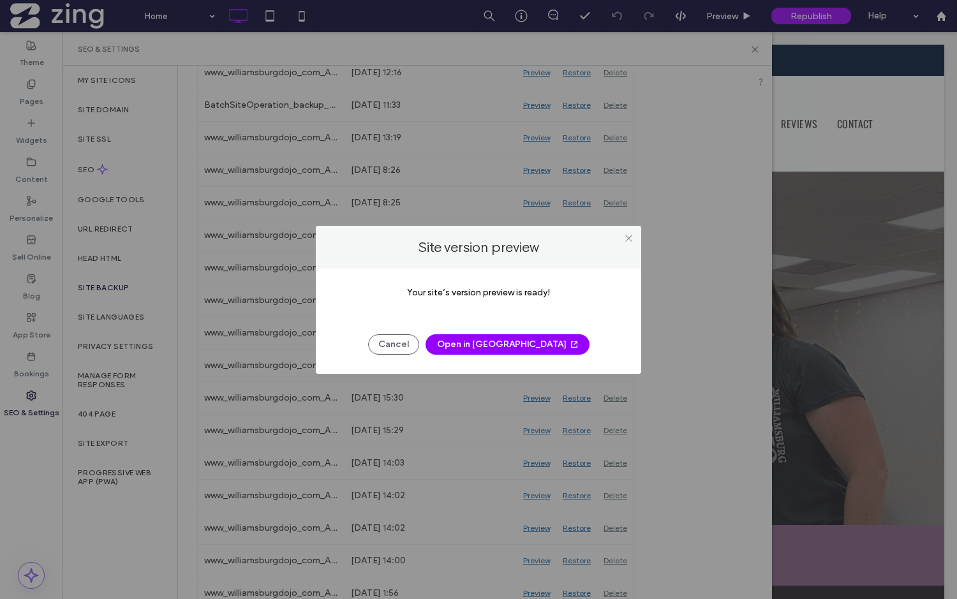
click at [501, 349] on button "Open in New Tab" at bounding box center [507, 344] width 164 height 20
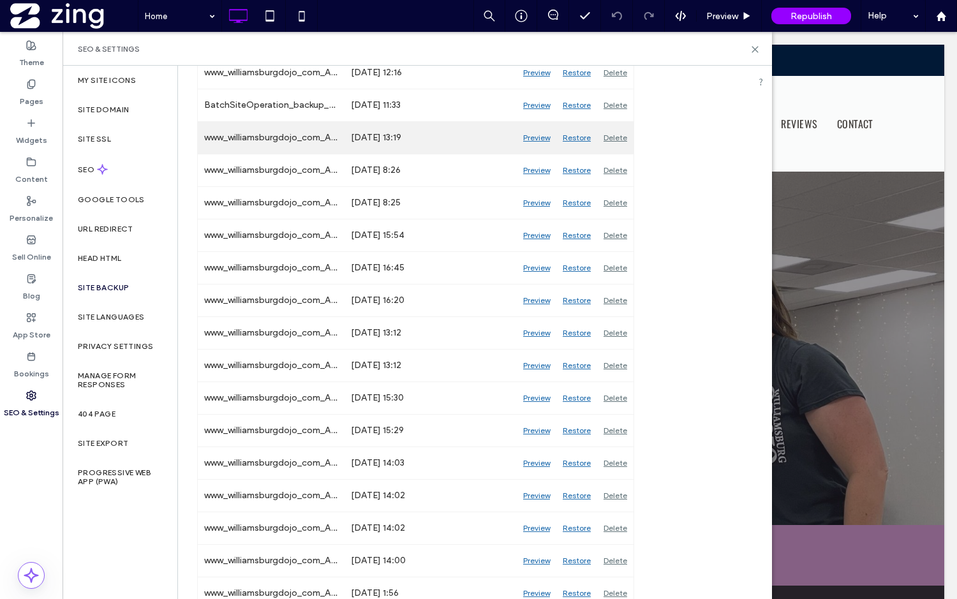
click at [531, 139] on div "Preview" at bounding box center [537, 138] width 40 height 32
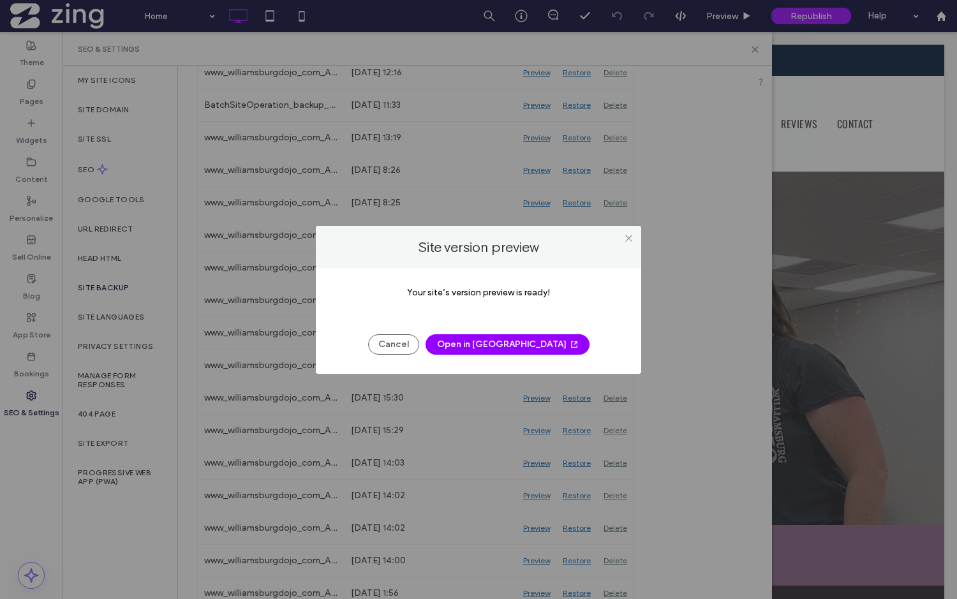
click at [518, 343] on button "Open in New Tab" at bounding box center [507, 344] width 164 height 20
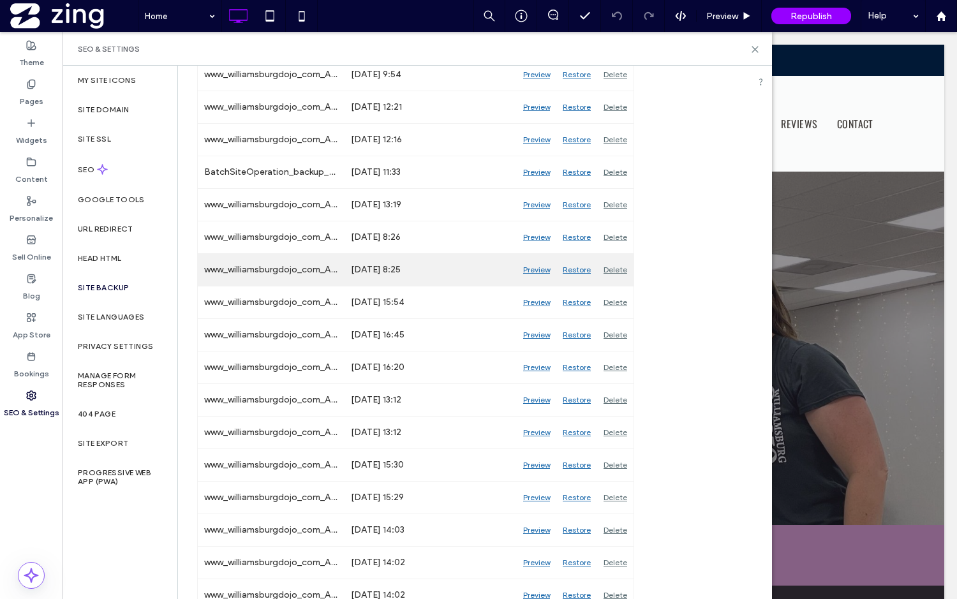
scroll to position [330, 0]
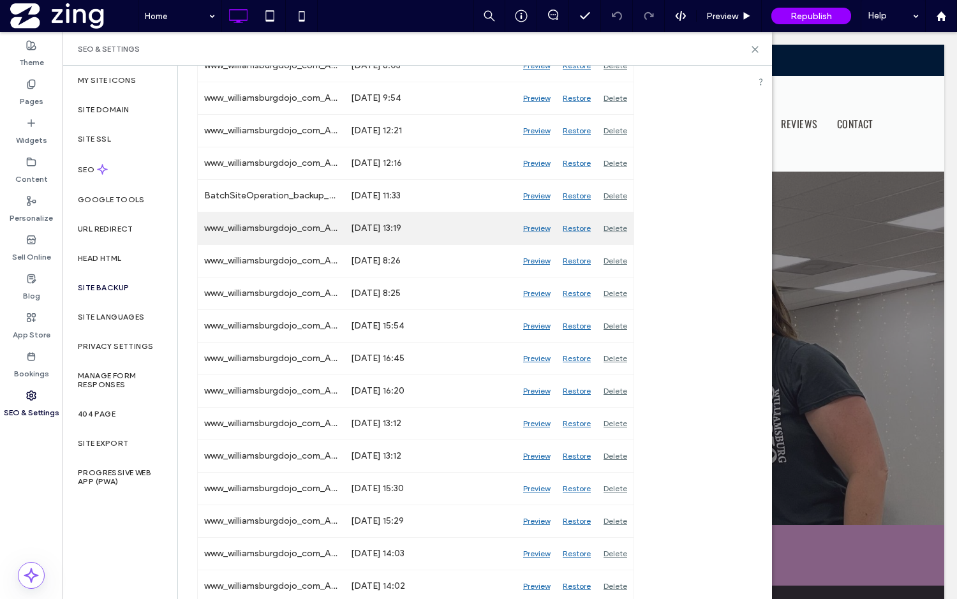
click at [534, 227] on div "Preview" at bounding box center [537, 228] width 40 height 32
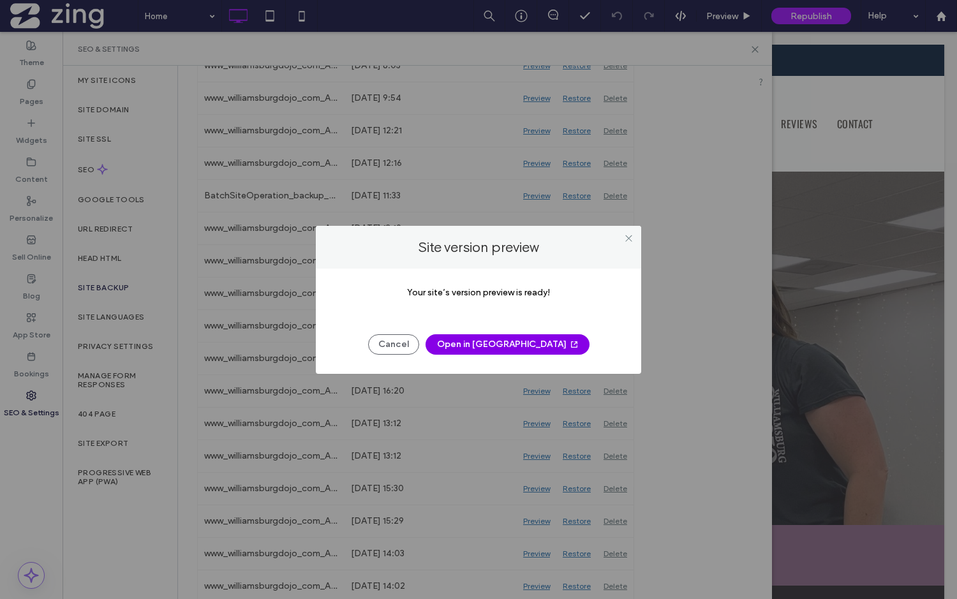
click at [504, 345] on button "Open in New Tab" at bounding box center [507, 344] width 164 height 20
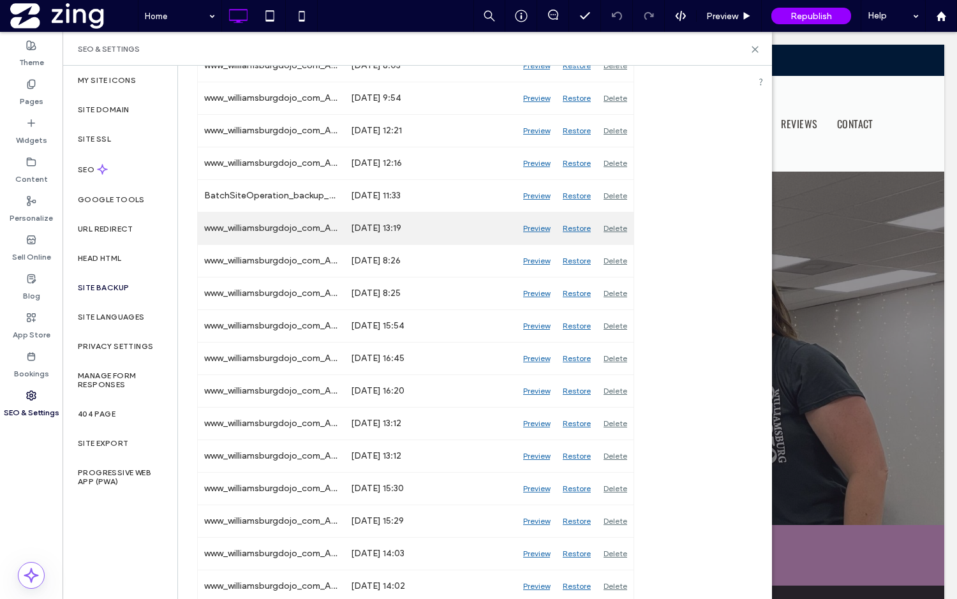
click at [539, 228] on div "Preview" at bounding box center [537, 228] width 40 height 32
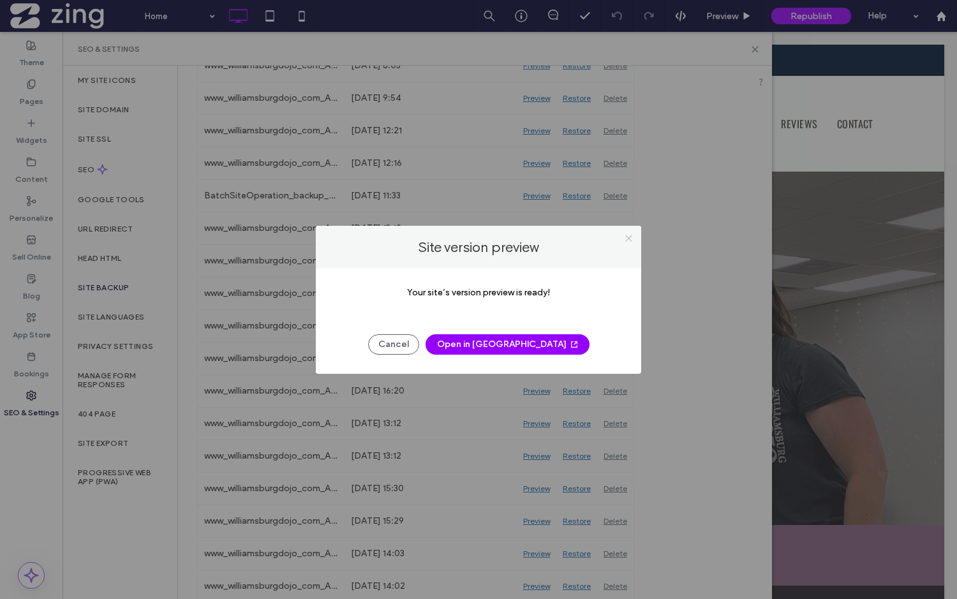
click at [630, 236] on icon at bounding box center [629, 238] width 10 height 10
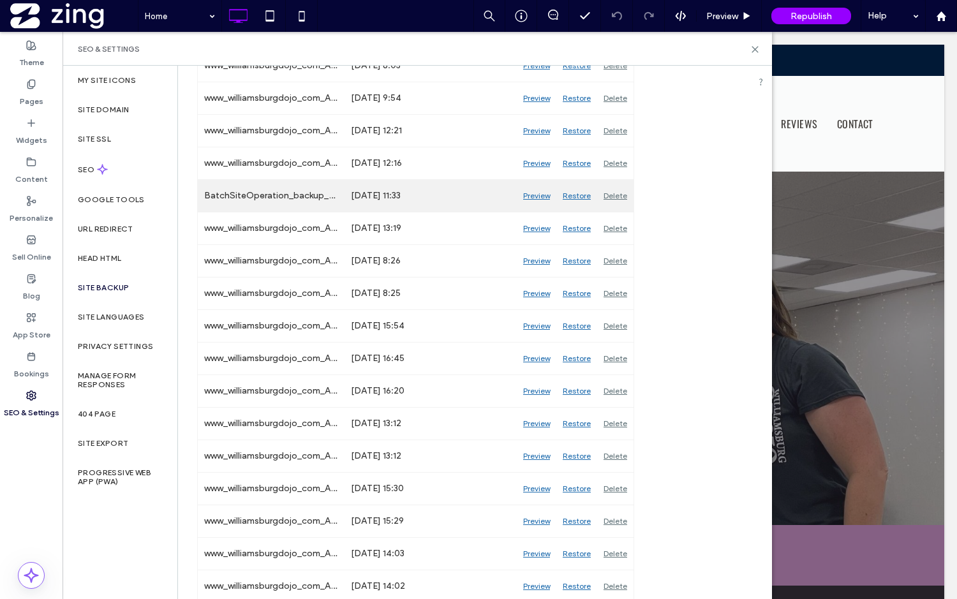
click at [532, 196] on div "Preview" at bounding box center [537, 196] width 40 height 32
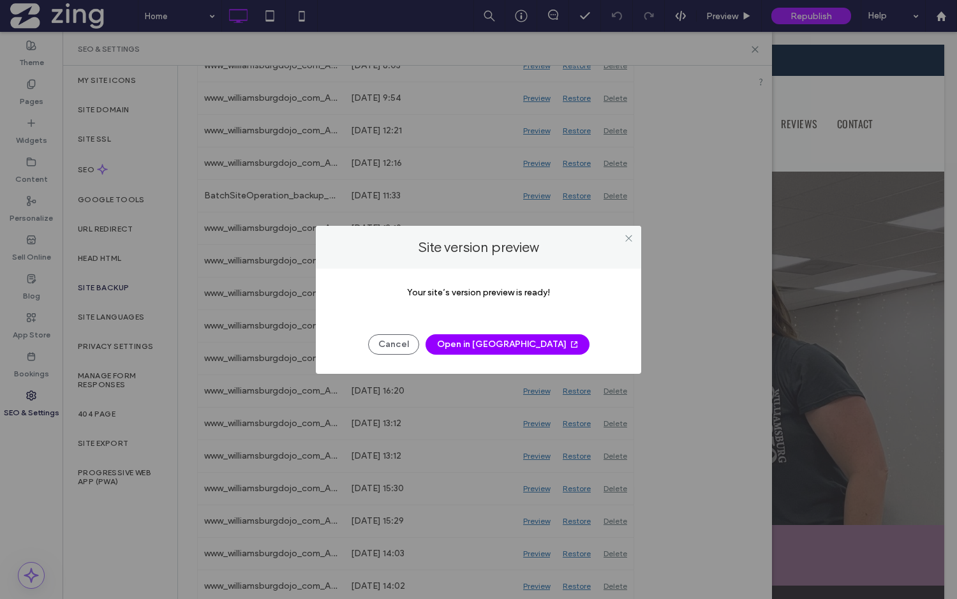
click at [505, 342] on button "Open in New Tab" at bounding box center [507, 344] width 164 height 20
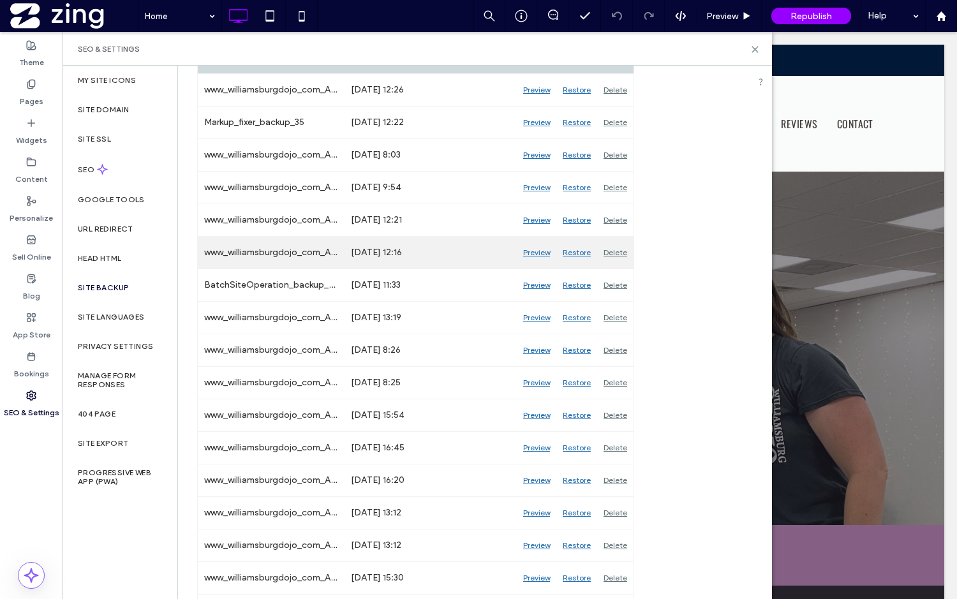
scroll to position [239, 0]
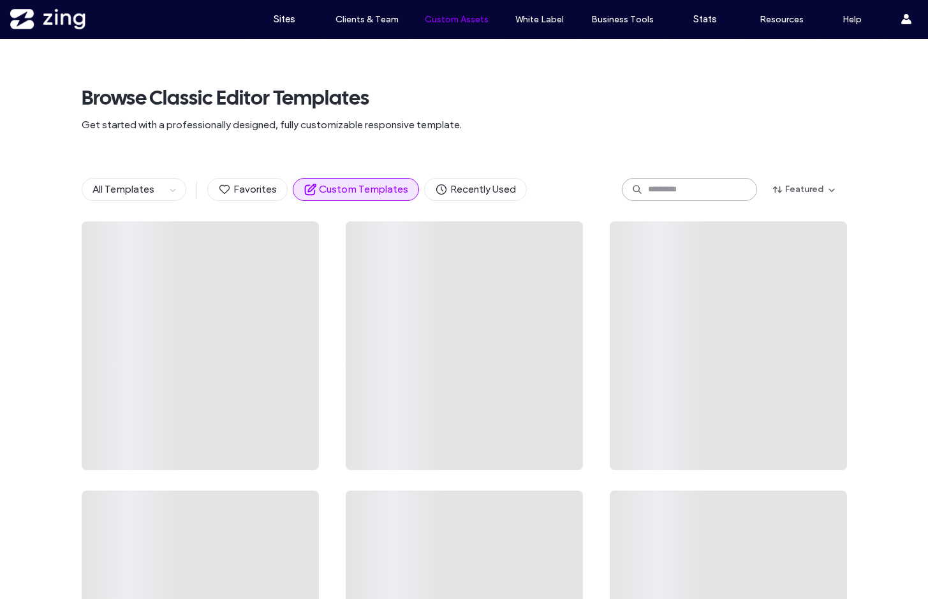
click at [669, 189] on input at bounding box center [689, 189] width 135 height 23
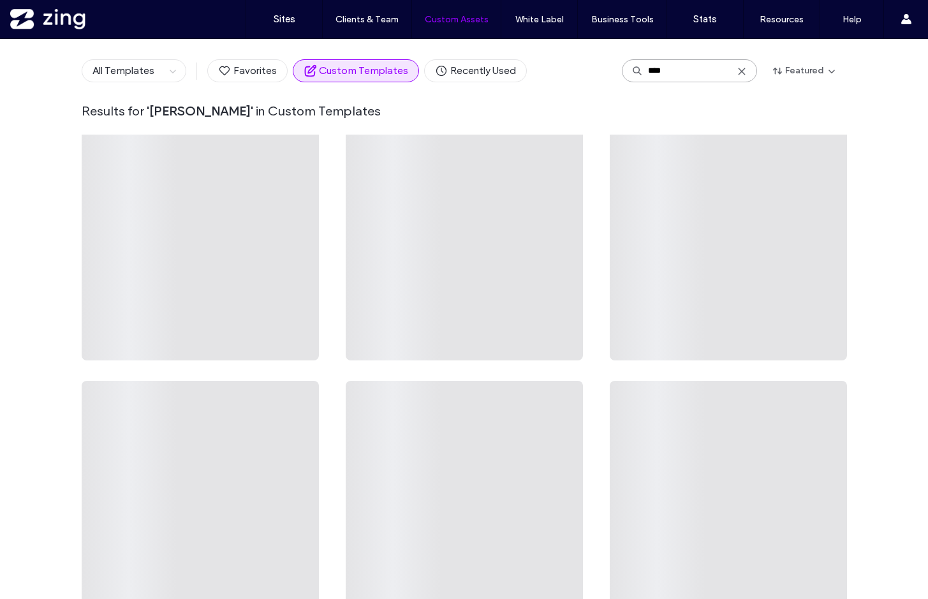
scroll to position [146, 0]
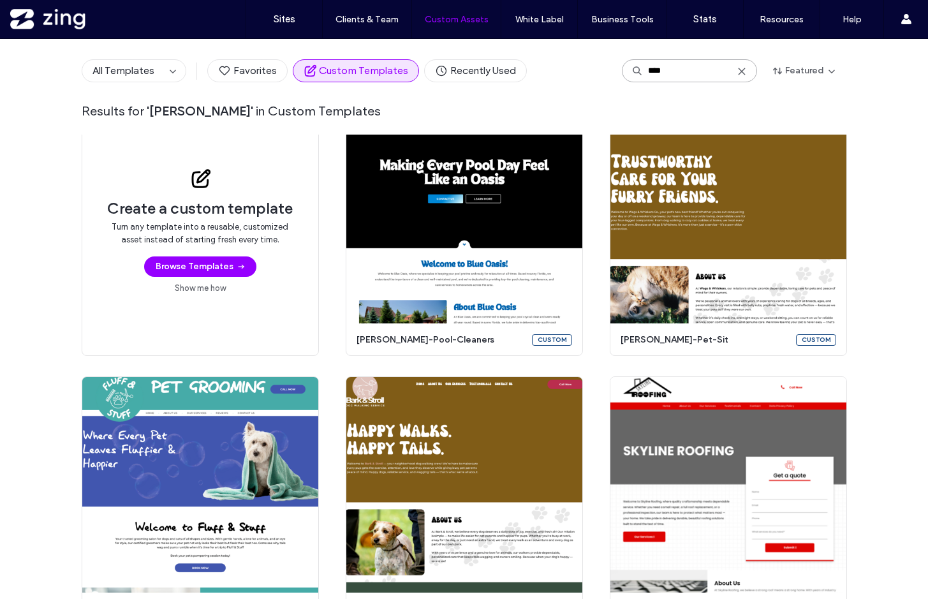
type input "****"
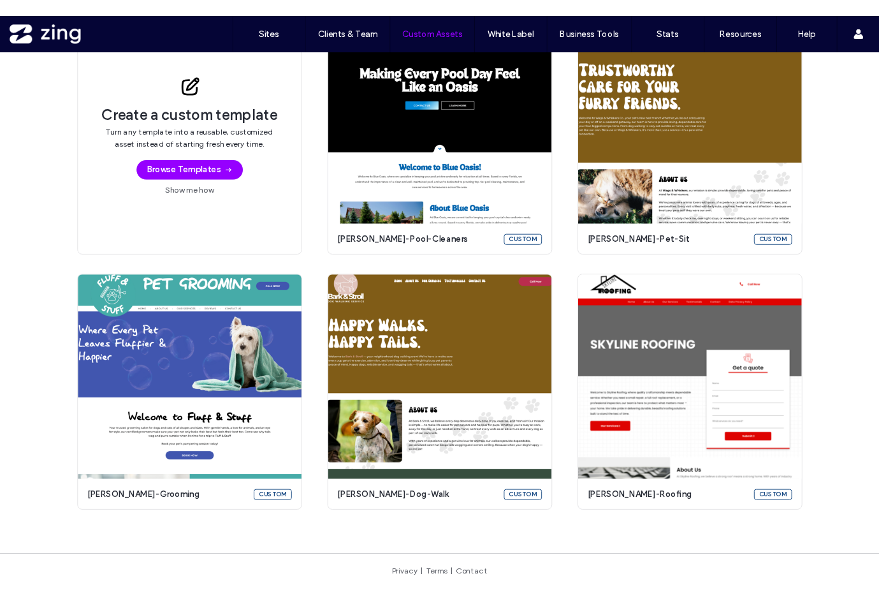
scroll to position [154, 0]
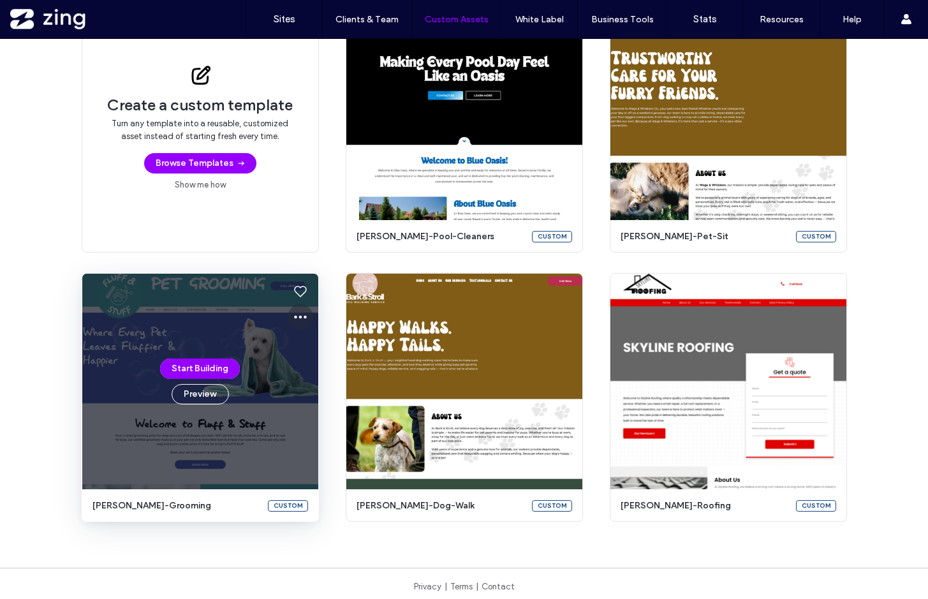
click at [295, 315] on icon at bounding box center [300, 316] width 15 height 15
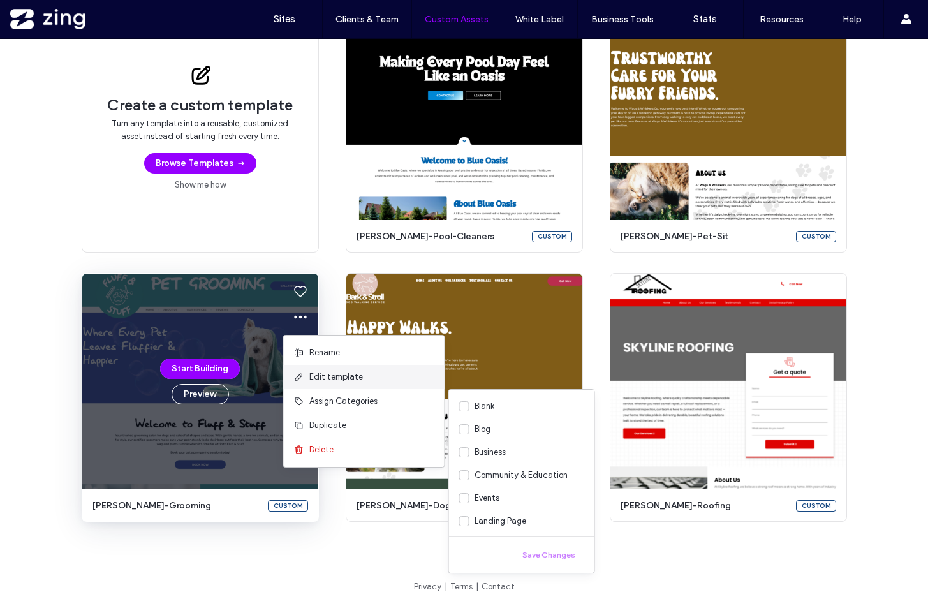
click at [339, 378] on span "Edit template" at bounding box center [336, 377] width 54 height 13
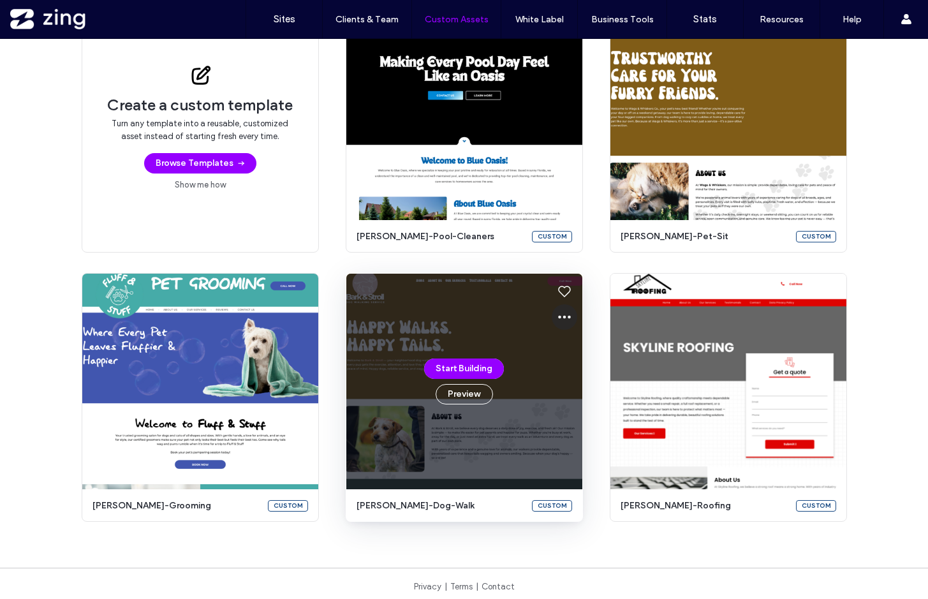
click at [558, 314] on icon at bounding box center [564, 316] width 15 height 15
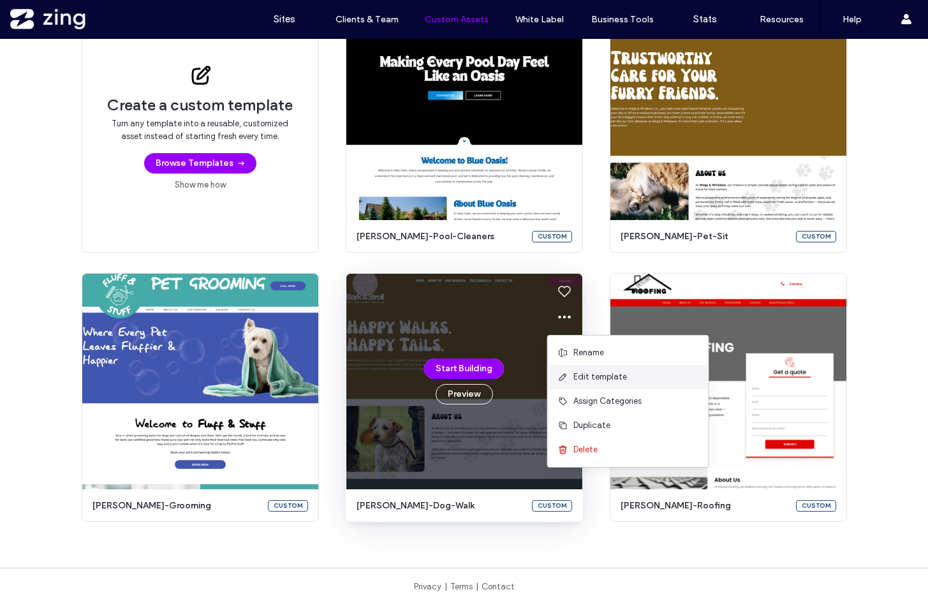
click at [590, 375] on span "Edit template" at bounding box center [600, 377] width 54 height 13
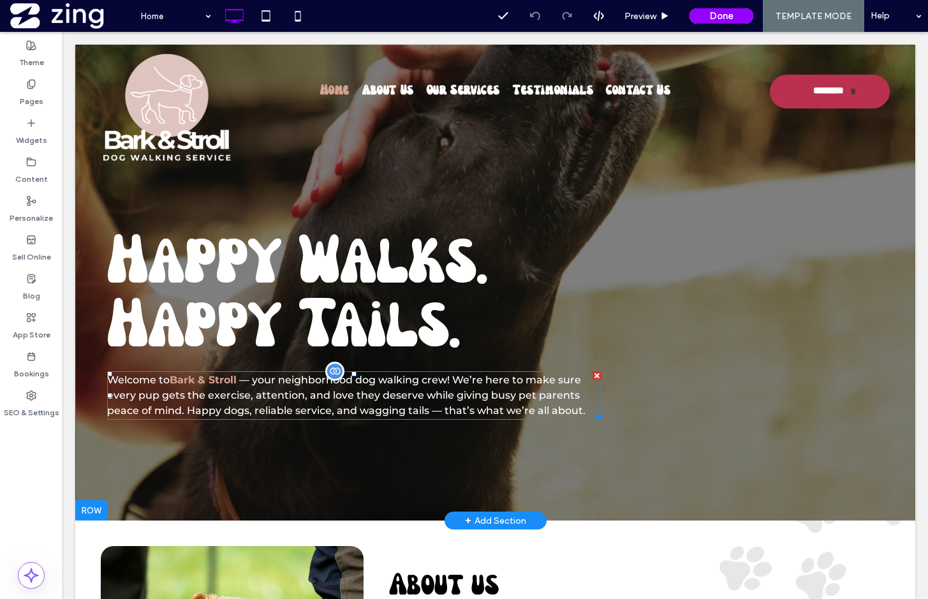
click at [225, 386] on span "Bark & Stroll" at bounding box center [203, 380] width 67 height 12
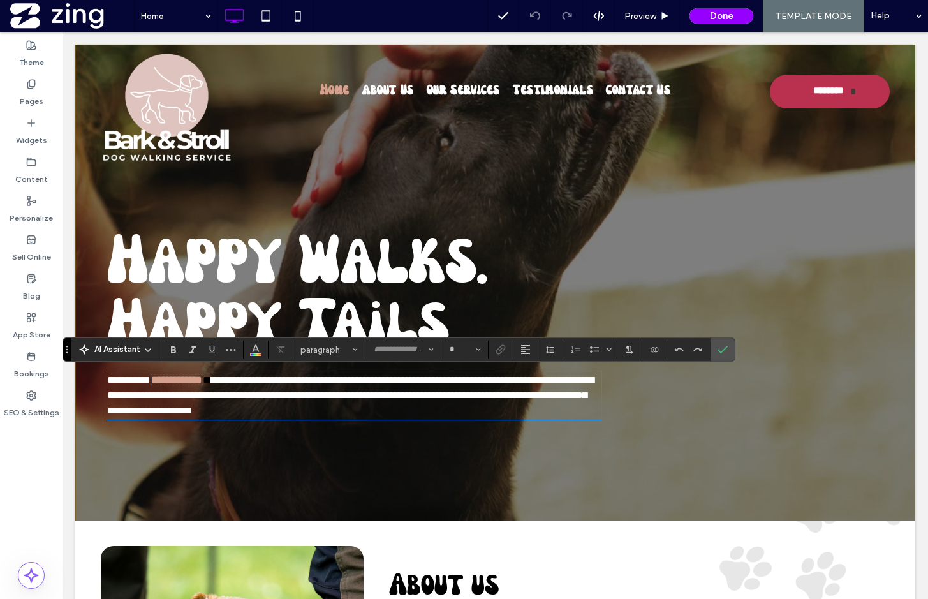
type input "**********"
type input "**"
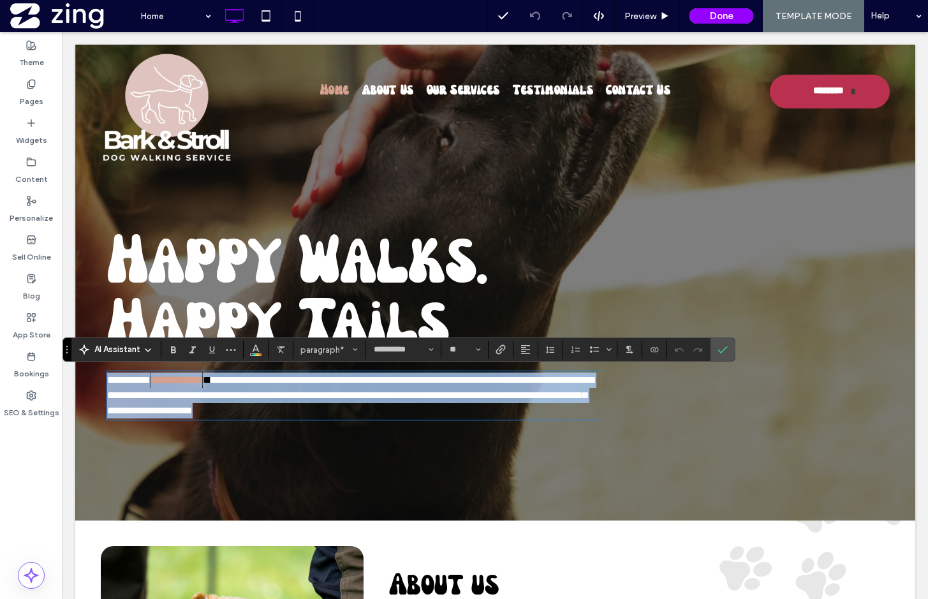
click at [202, 382] on span "**********" at bounding box center [176, 380] width 51 height 10
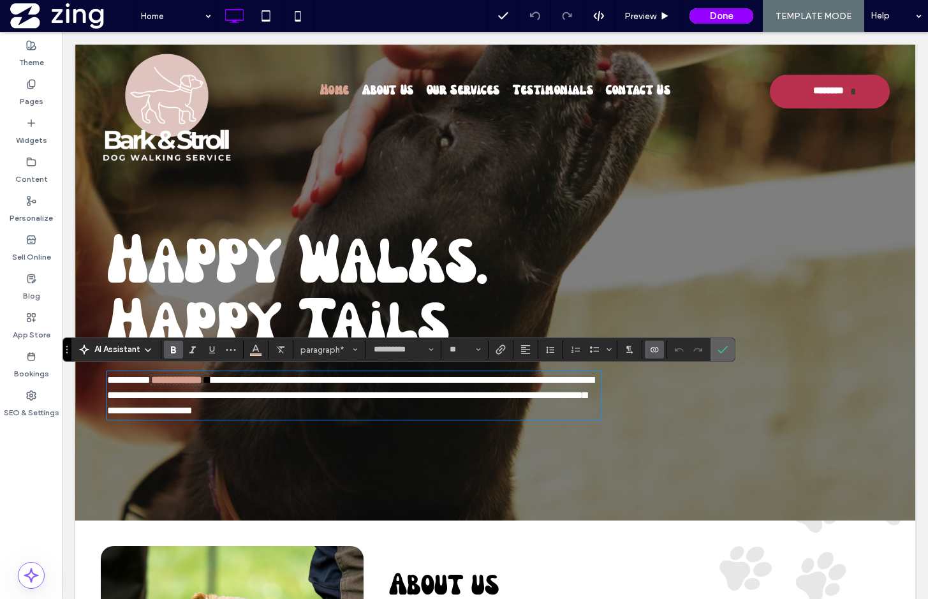
click at [721, 346] on icon "Confirm" at bounding box center [722, 349] width 10 height 10
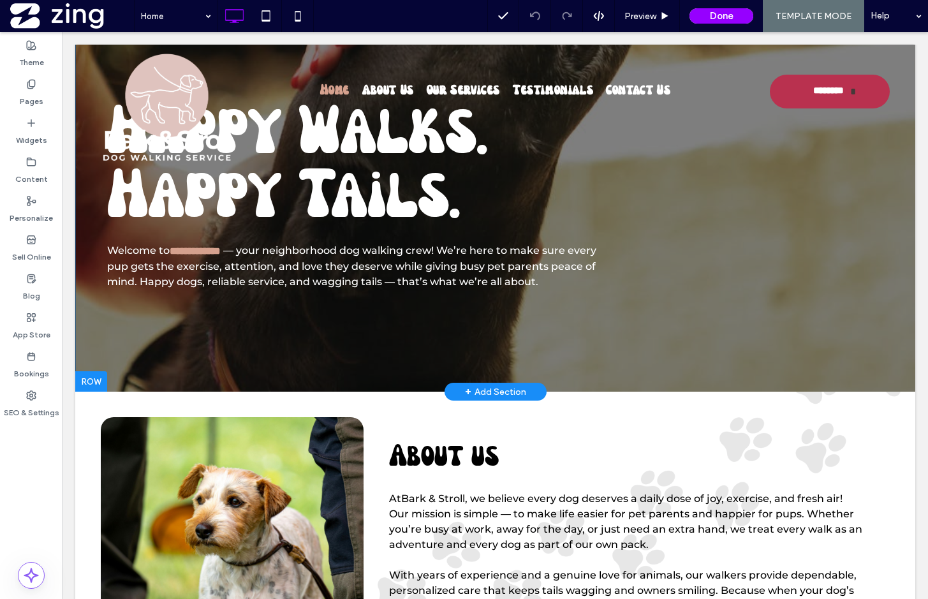
scroll to position [152, 0]
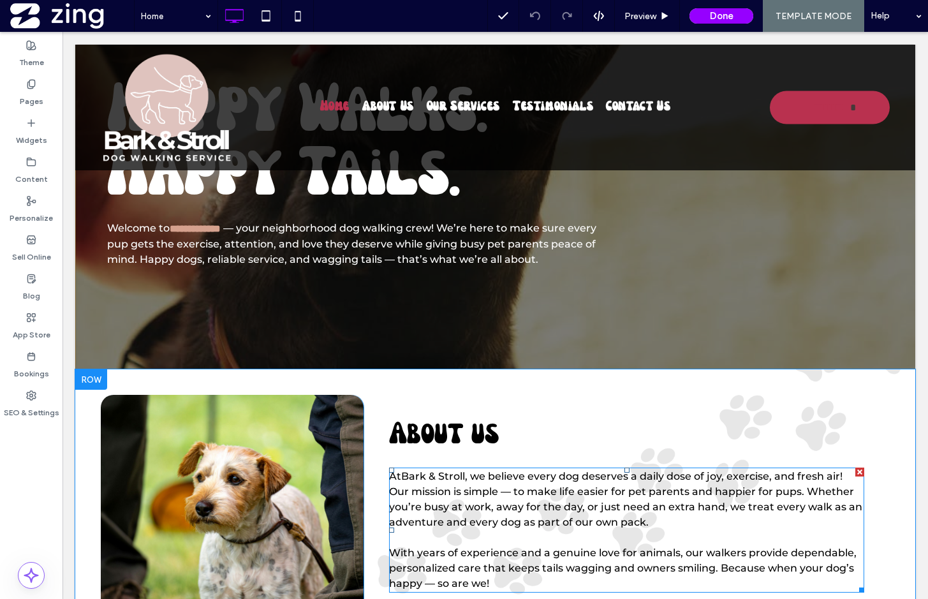
click at [480, 464] on div "About us At Bark & Stroll , we believe every dog deserves a daily dose of joy, …" at bounding box center [627, 515] width 526 height 240
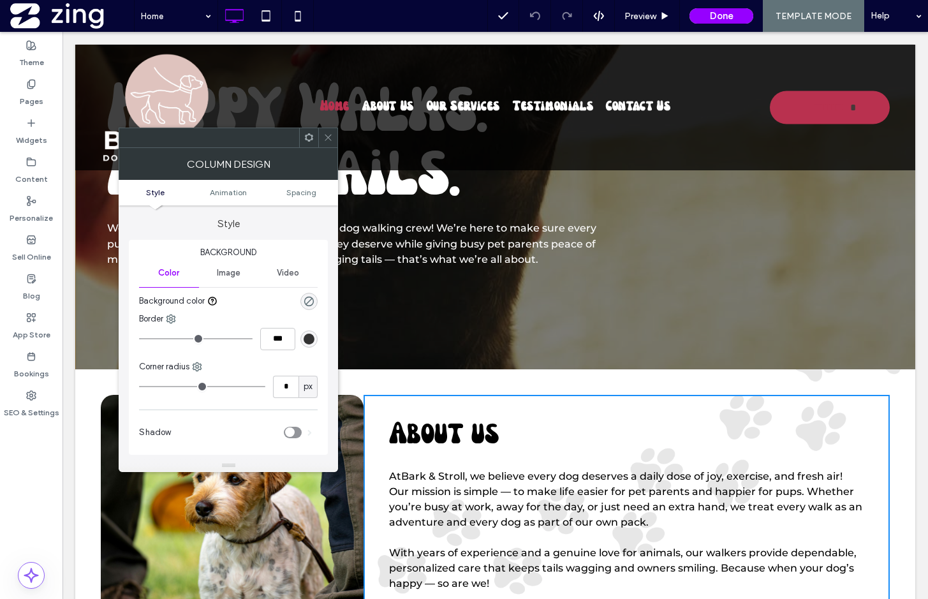
click at [329, 145] on span at bounding box center [328, 137] width 10 height 19
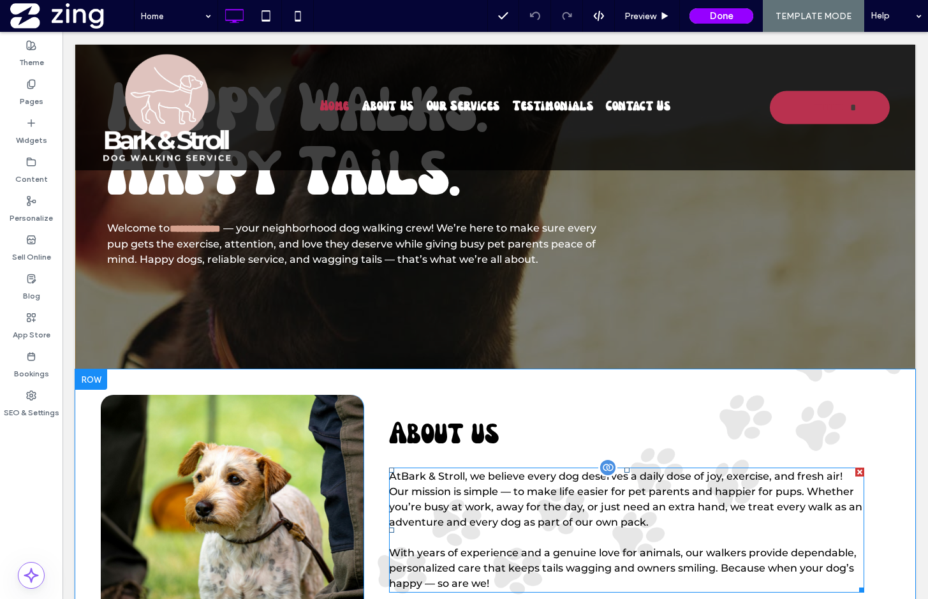
click at [468, 492] on span "At Bark & Stroll , we believe every dog deserves a daily dose of joy, exercise,…" at bounding box center [625, 499] width 473 height 58
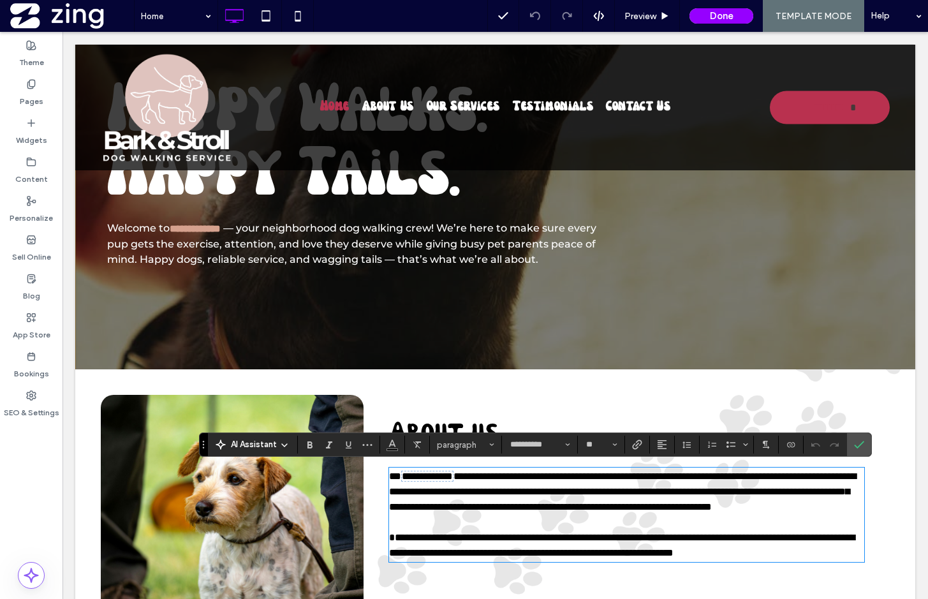
click at [444, 474] on span "**********" at bounding box center [427, 476] width 51 height 10
click at [677, 515] on p "**********" at bounding box center [626, 492] width 475 height 46
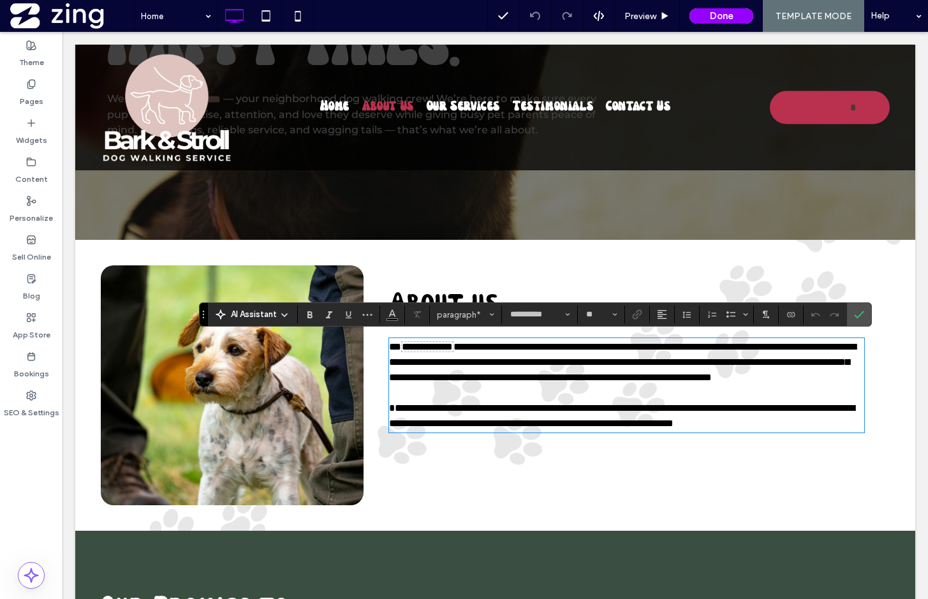
scroll to position [282, 0]
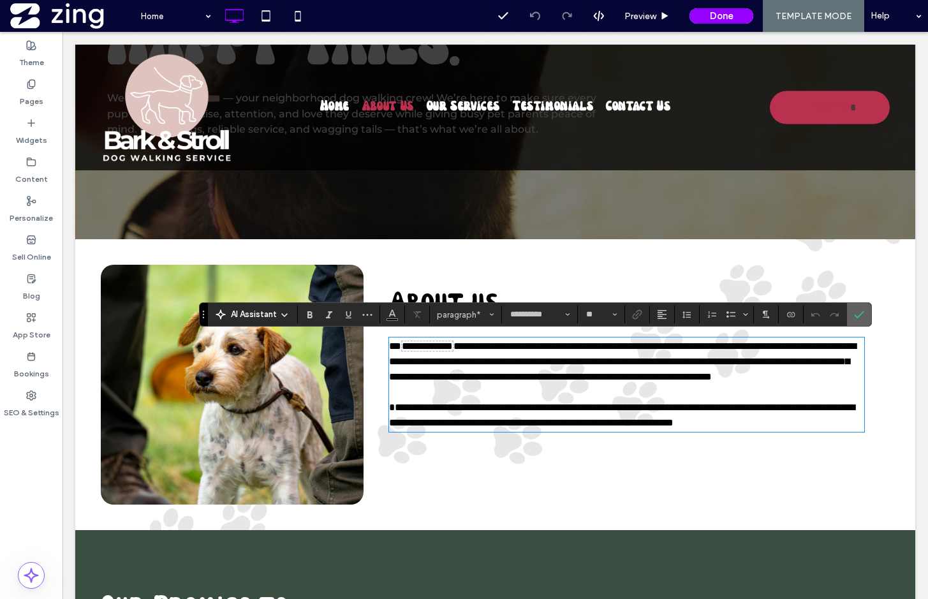
click at [858, 321] on span "Confirm" at bounding box center [857, 314] width 6 height 23
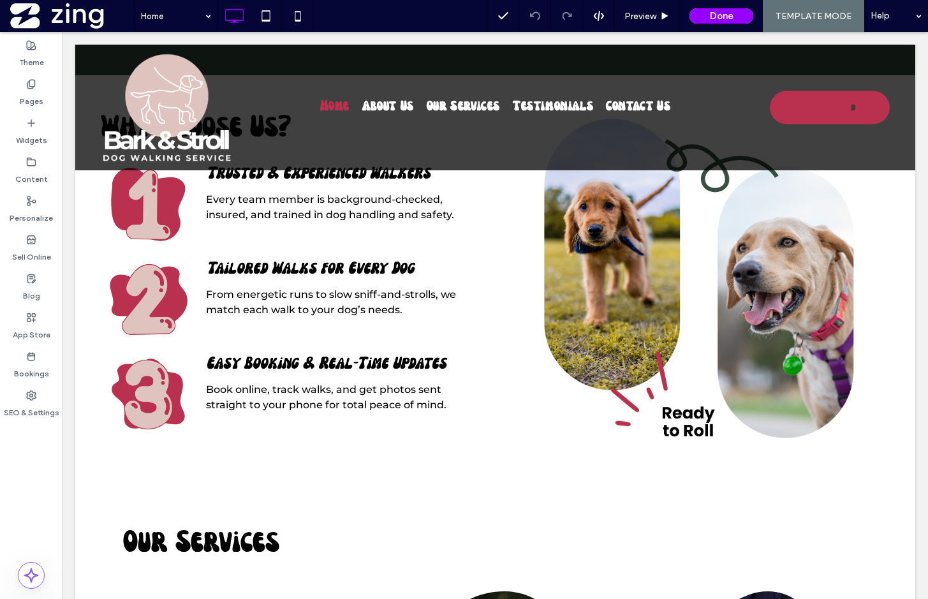
scroll to position [929, 0]
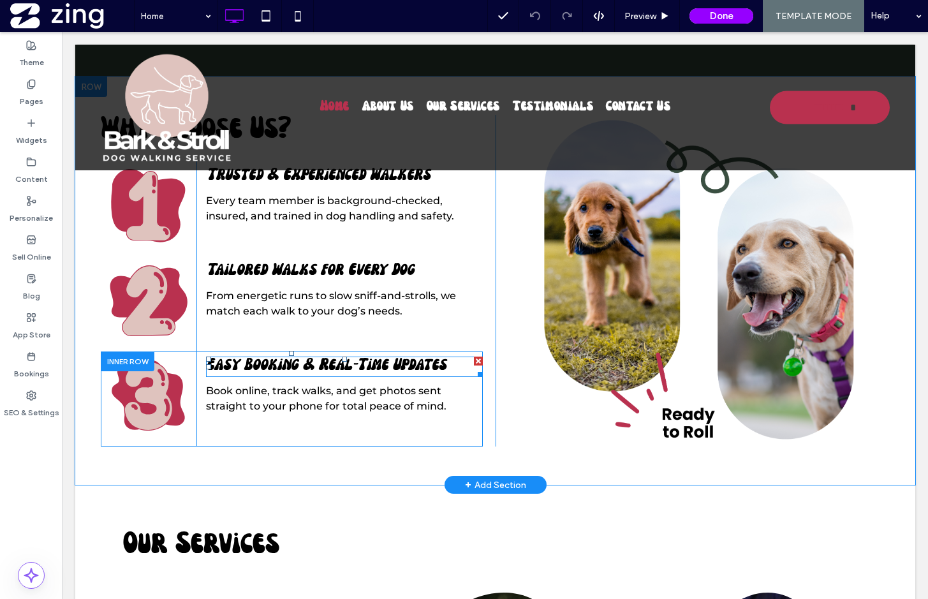
click at [323, 364] on span "Easy Booking & Real-Time Updates" at bounding box center [326, 366] width 240 height 16
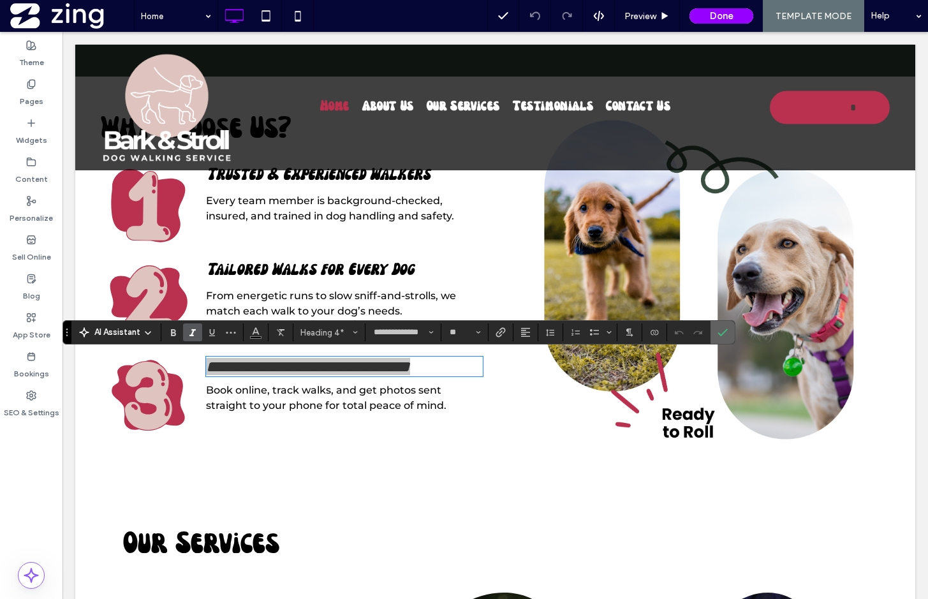
click at [714, 331] on label "Confirm" at bounding box center [722, 332] width 19 height 23
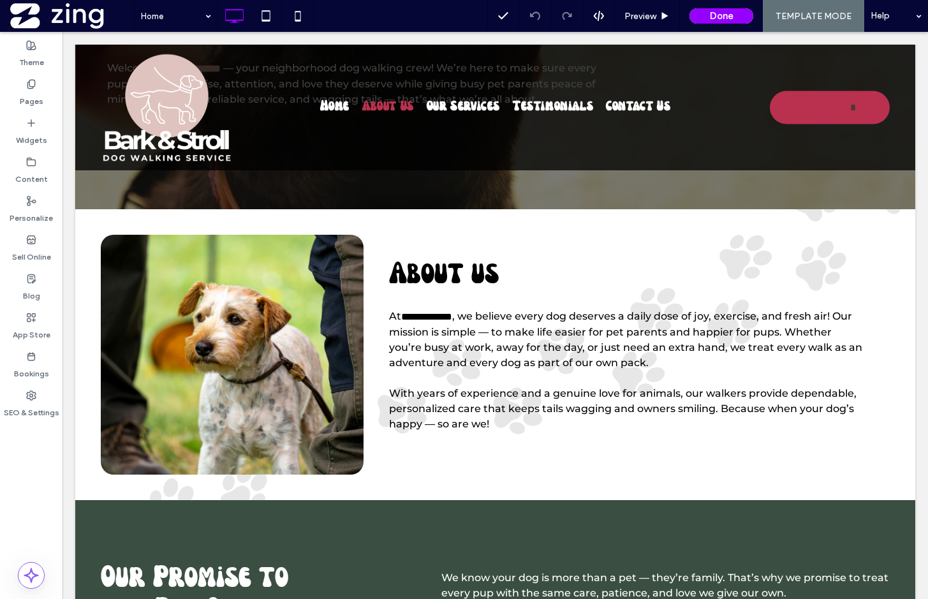
scroll to position [246, 0]
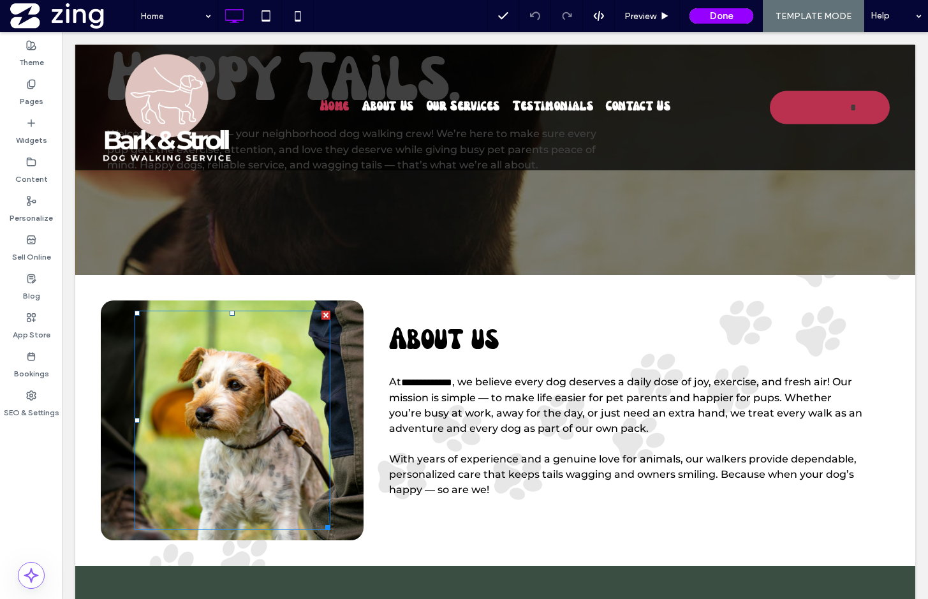
click at [314, 458] on div at bounding box center [233, 420] width 196 height 219
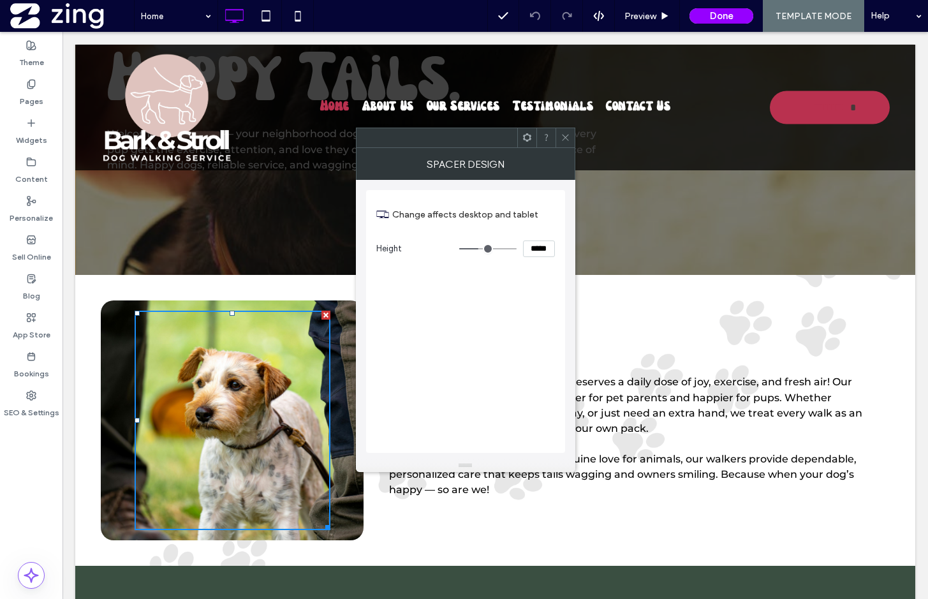
click at [571, 134] on div at bounding box center [564, 137] width 19 height 19
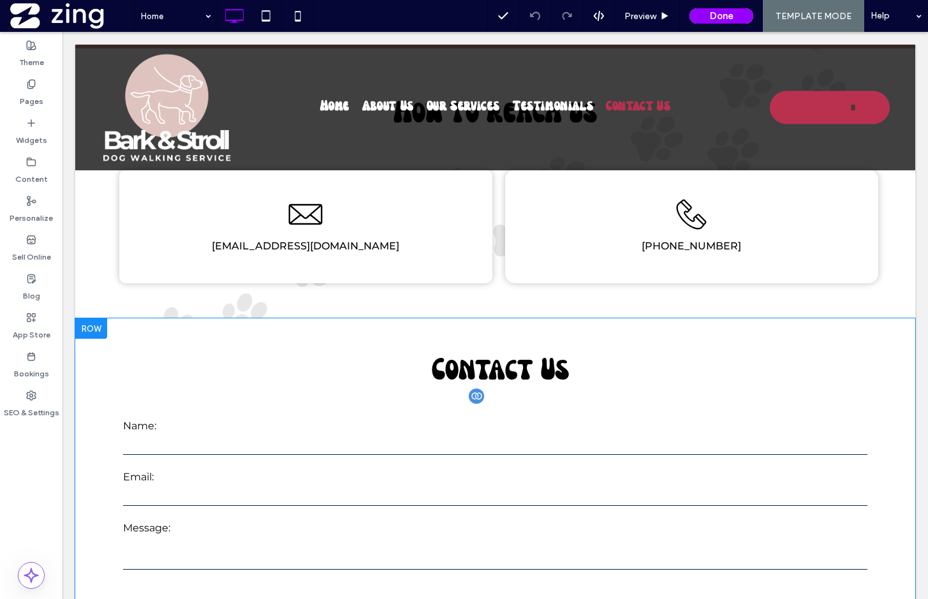
scroll to position [2395, 0]
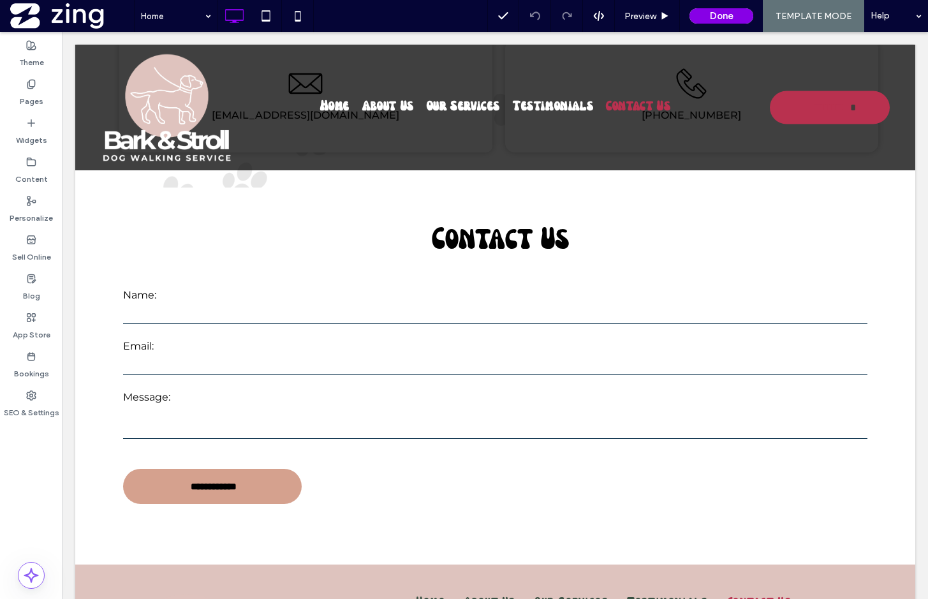
click at [724, 19] on button "Done" at bounding box center [721, 15] width 64 height 15
